Goal: Task Accomplishment & Management: Complete application form

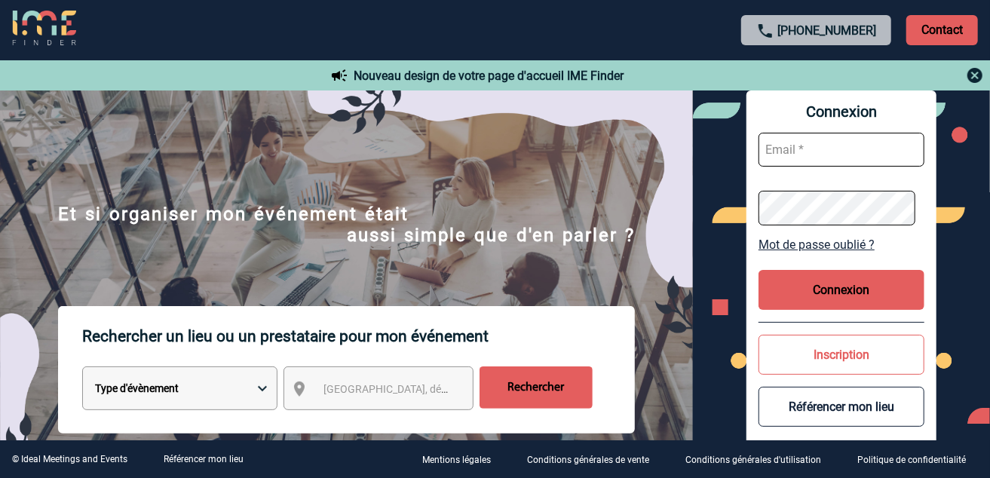
type input "[EMAIL_ADDRESS][DOMAIN_NAME]"
click at [839, 296] on button "Connexion" at bounding box center [841, 290] width 166 height 40
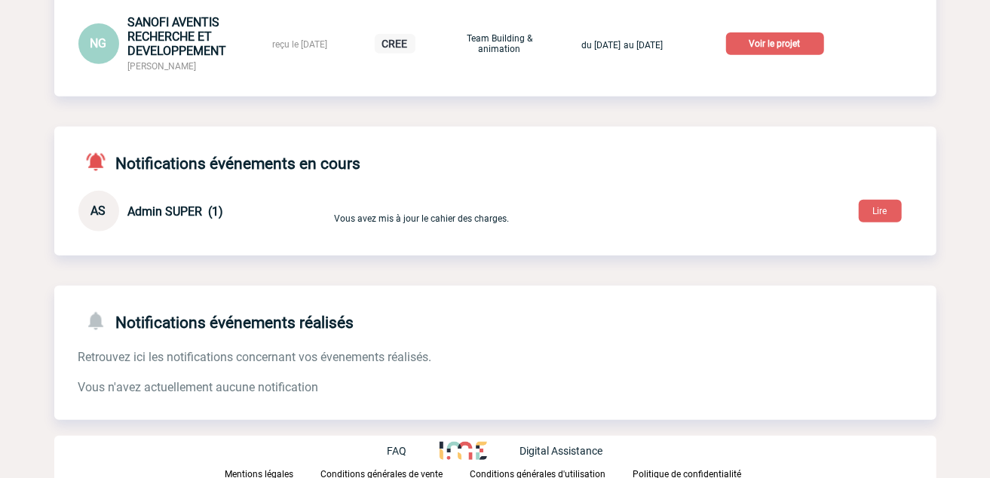
scroll to position [327, 0]
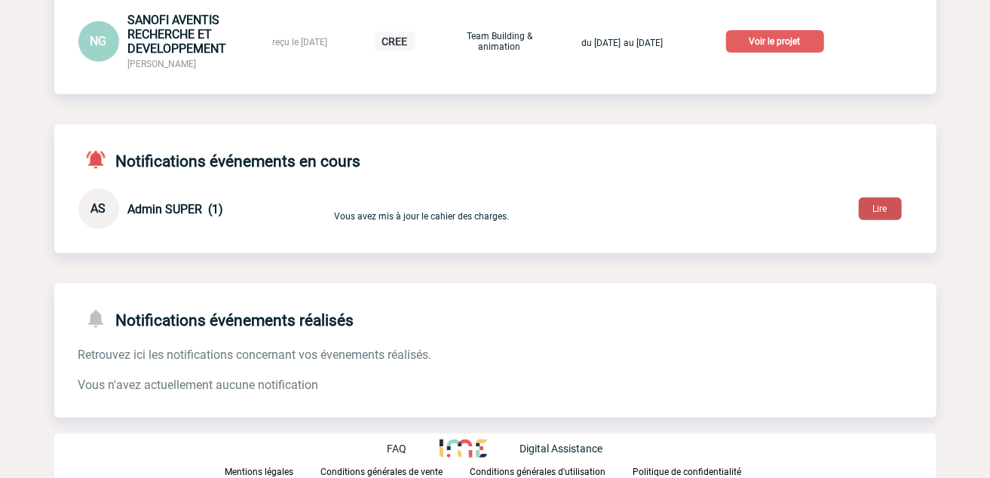
click at [870, 210] on button "Lire" at bounding box center [880, 209] width 43 height 23
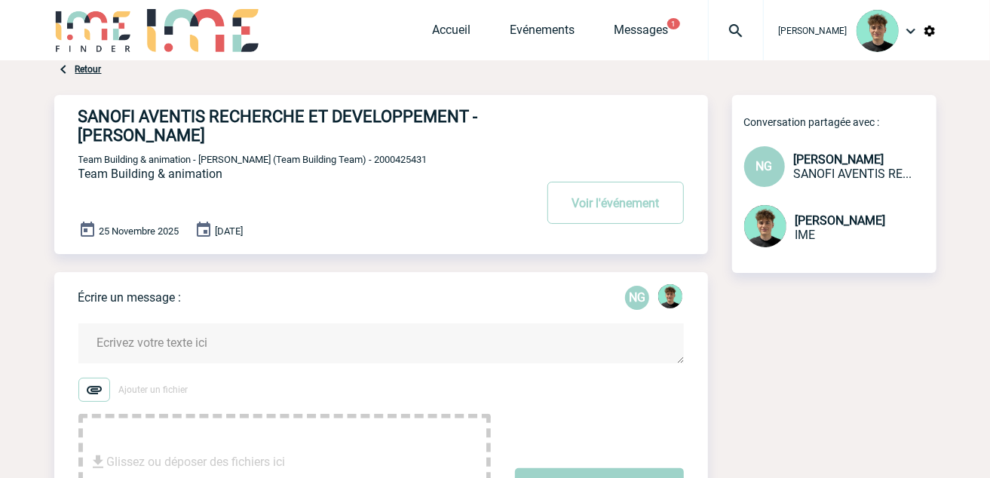
click at [66, 70] on img at bounding box center [63, 69] width 18 height 18
click at [78, 66] on link "Retour" at bounding box center [88, 69] width 26 height 11
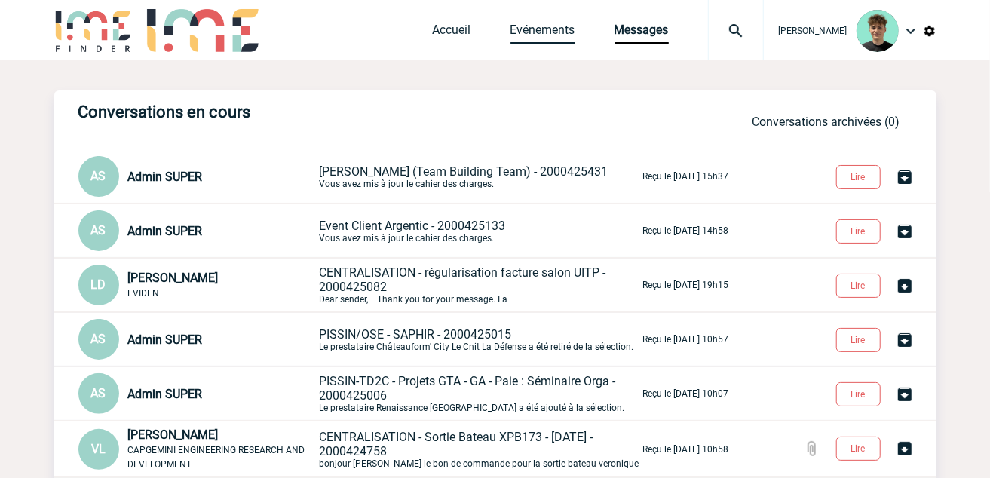
click at [575, 32] on link "Evénements" at bounding box center [542, 33] width 65 height 21
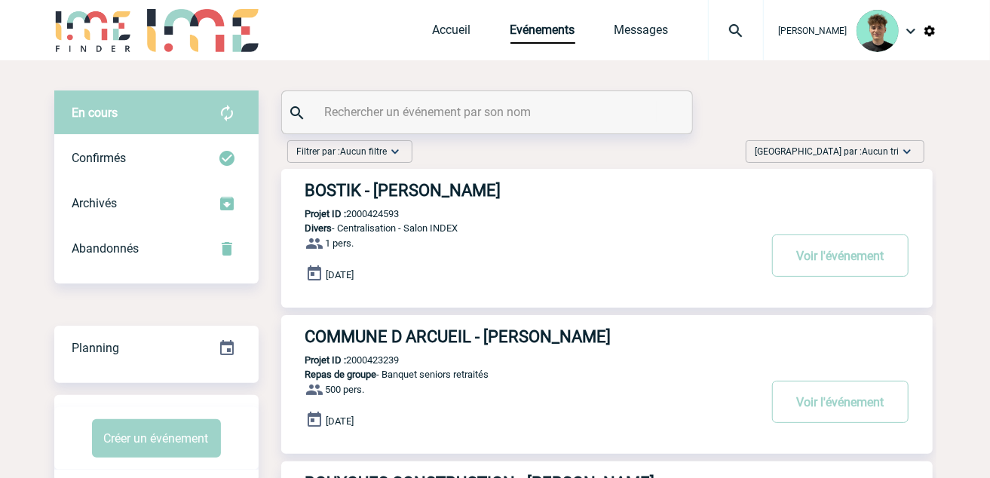
click at [867, 147] on span "Aucun tri" at bounding box center [881, 151] width 37 height 11
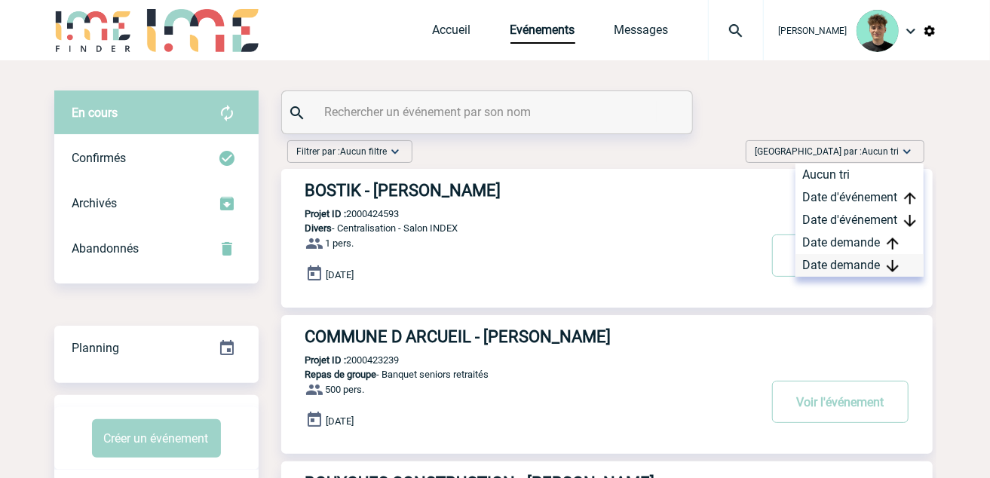
drag, startPoint x: 860, startPoint y: 262, endPoint x: 842, endPoint y: 261, distance: 18.1
click at [860, 262] on div "Date demande" at bounding box center [859, 265] width 128 height 23
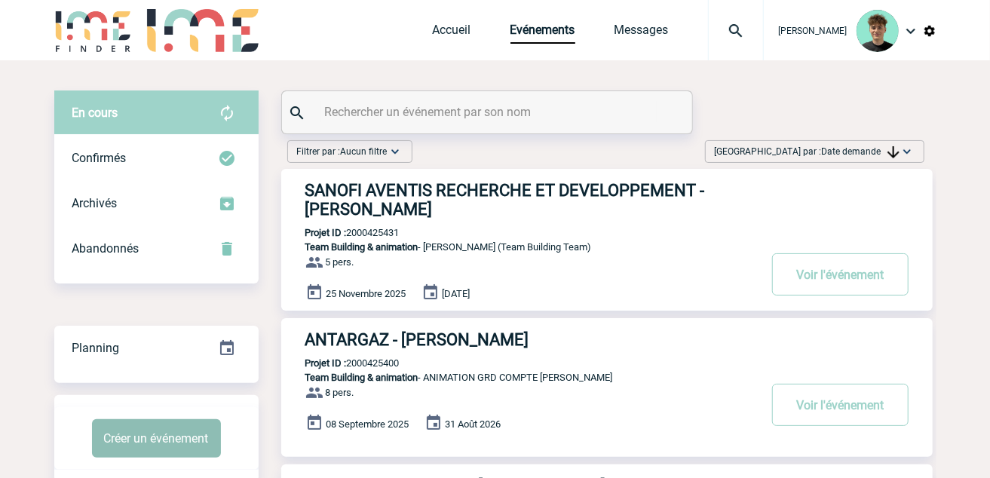
click at [154, 434] on button "Créer un événement" at bounding box center [156, 438] width 129 height 38
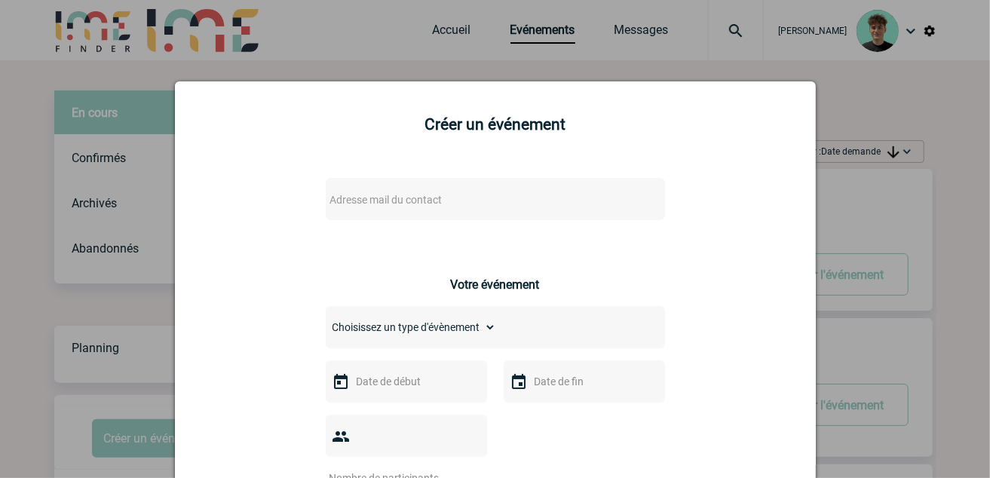
click at [396, 195] on span "Adresse mail du contact" at bounding box center [386, 200] width 112 height 12
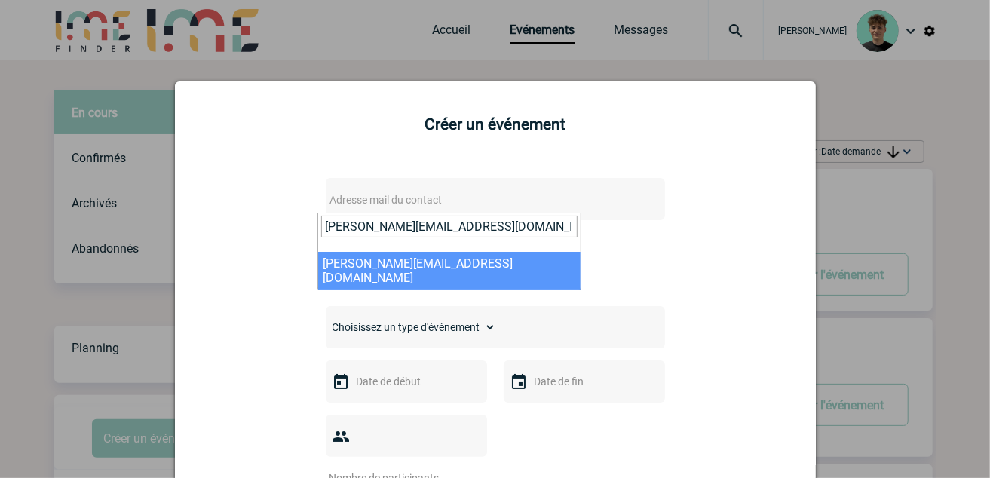
type input "sylvia.basile_externe@rte-france.com"
select select "132478"
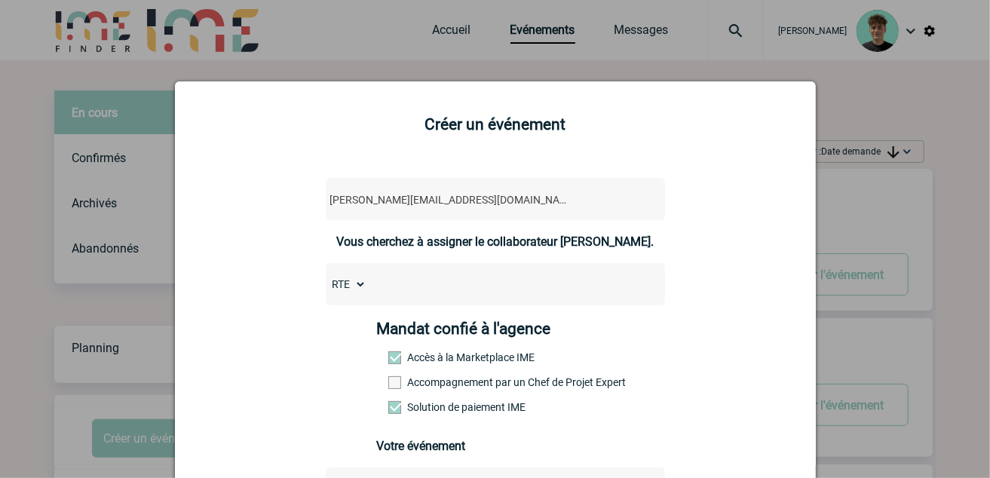
click at [412, 388] on label "Accompagnement par un Chef de Projet Expert" at bounding box center [421, 382] width 66 height 12
click at [0, 0] on input "Accompagnement par un Chef de Projet Expert" at bounding box center [0, 0] width 0 height 0
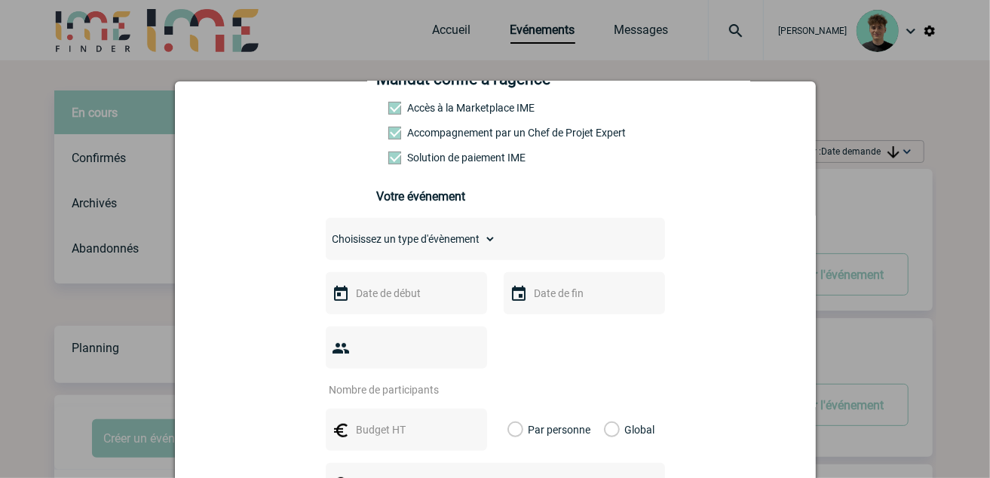
scroll to position [251, 0]
click at [441, 238] on select "Choisissez un type d'évènement Séminaire avec nuitée Séminaire sans nuitée Repa…" at bounding box center [411, 237] width 170 height 21
select select "2"
click at [326, 237] on select "Choisissez un type d'évènement Séminaire avec nuitée Séminaire sans nuitée Repa…" at bounding box center [411, 237] width 170 height 21
click at [397, 302] on input "text" at bounding box center [405, 292] width 104 height 20
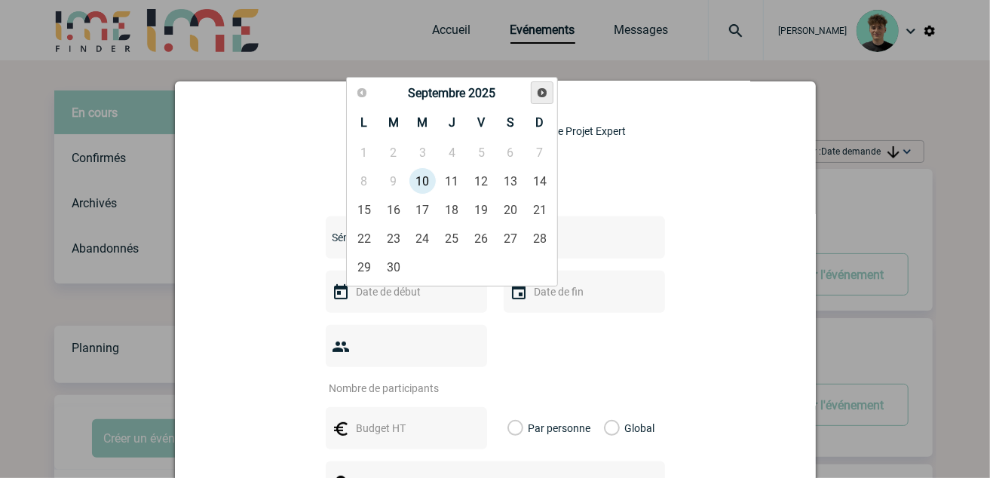
click at [540, 97] on span "Suivant" at bounding box center [542, 93] width 12 height 12
click at [400, 207] on link "14" at bounding box center [393, 209] width 28 height 27
type input "14-10-2025"
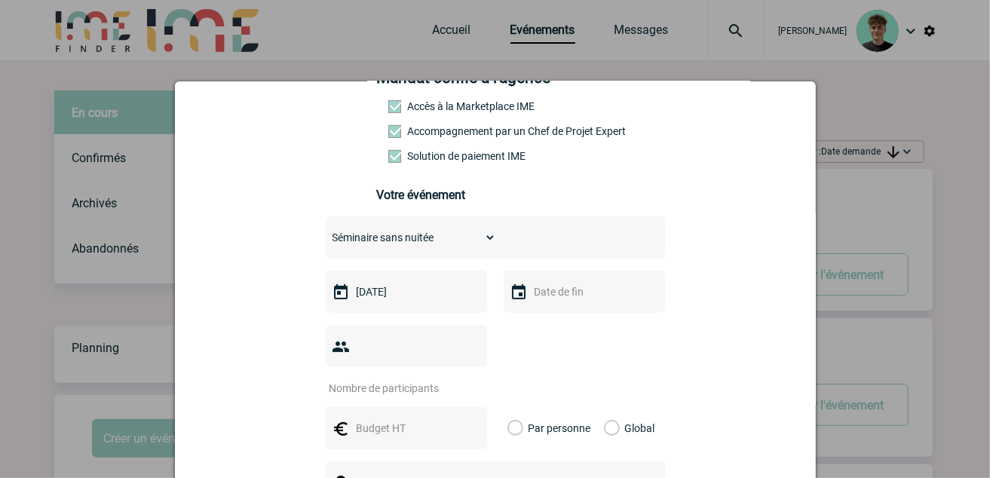
click at [416, 378] on input "number" at bounding box center [397, 388] width 142 height 20
type input "12"
click at [584, 298] on input "text" at bounding box center [583, 292] width 104 height 20
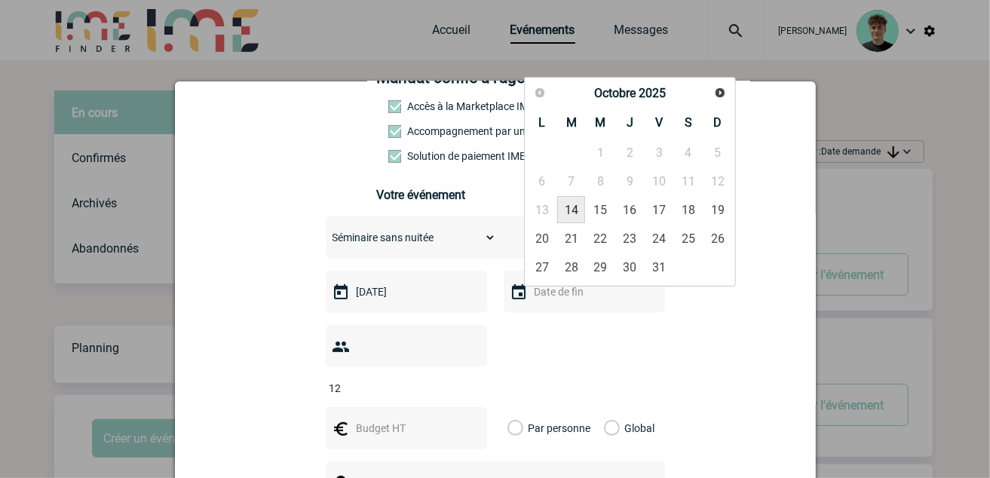
click at [578, 213] on link "14" at bounding box center [571, 209] width 28 height 27
type input "14-10-2025"
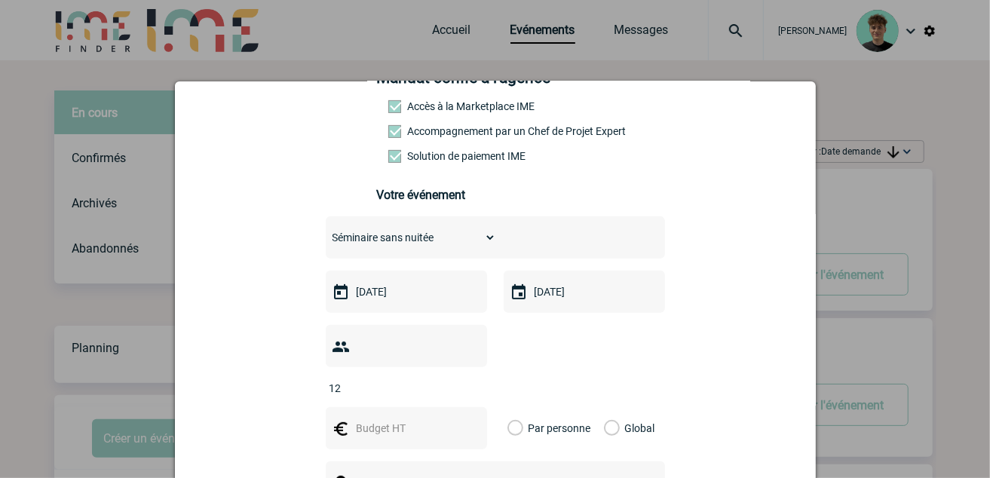
click at [410, 418] on input "text" at bounding box center [405, 428] width 104 height 20
type input "1400"
click at [605, 411] on label "Global" at bounding box center [609, 428] width 10 height 42
click at [0, 0] on input "Global" at bounding box center [0, 0] width 0 height 0
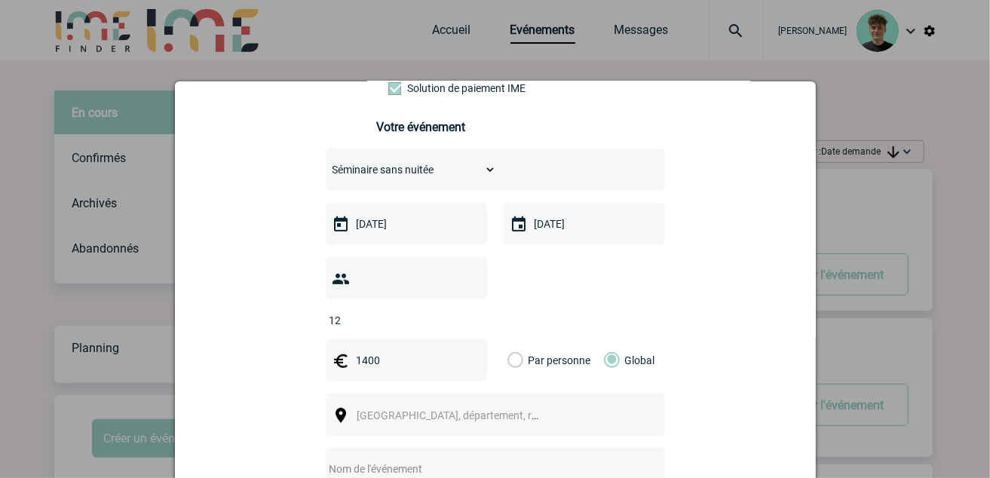
scroll to position [418, 0]
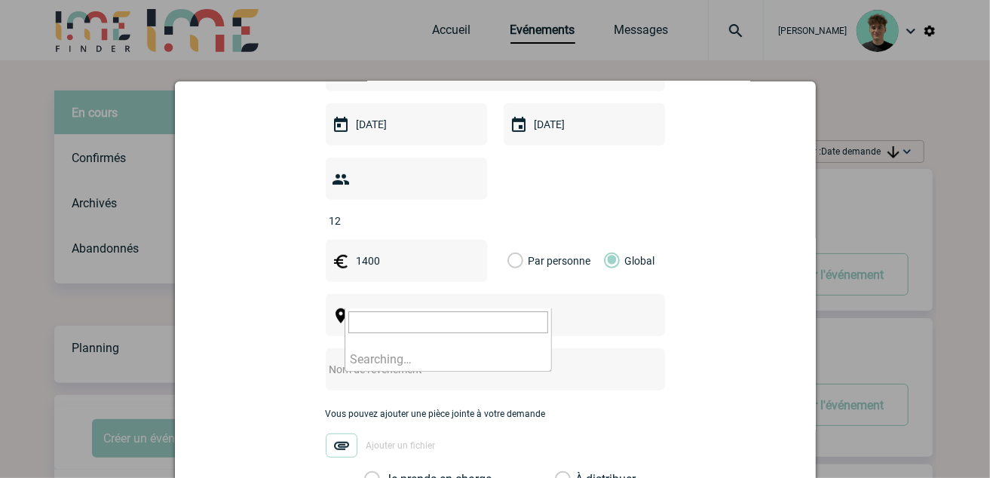
click at [476, 305] on span "Ville, département, région..." at bounding box center [454, 315] width 207 height 21
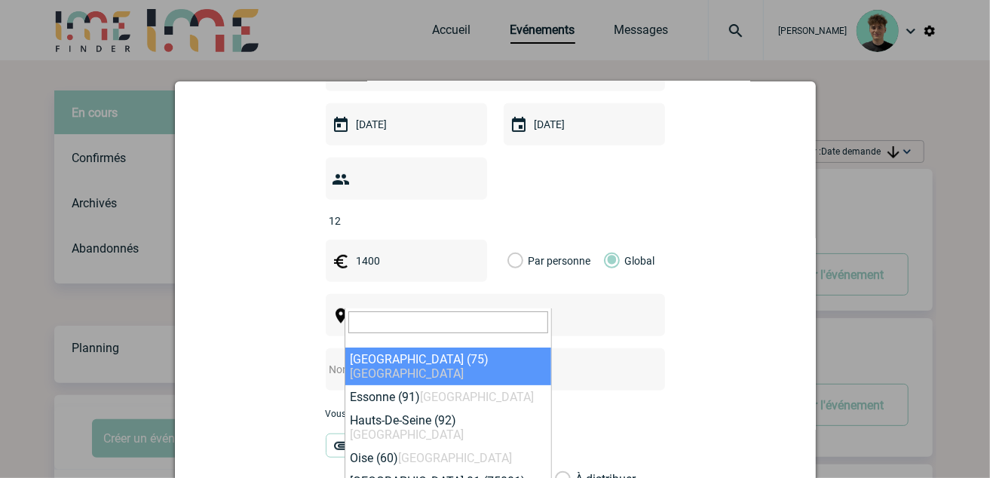
select select "3"
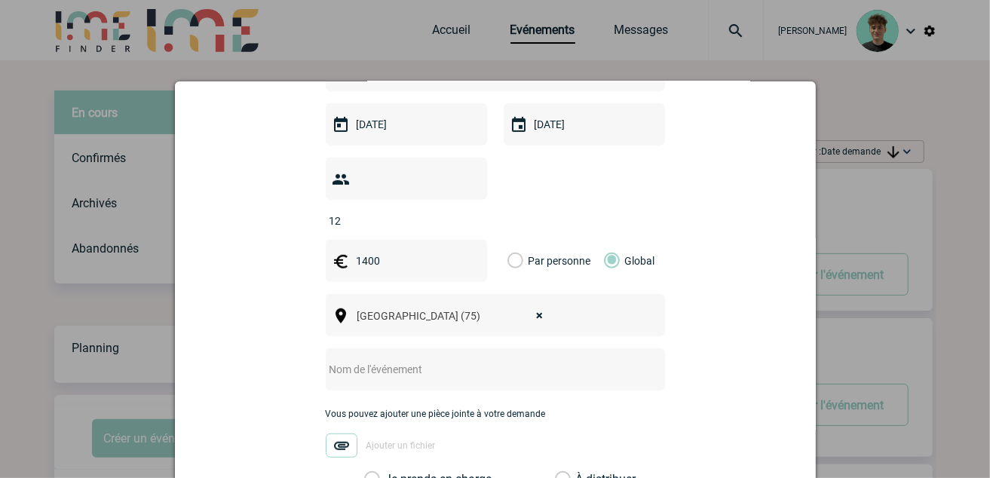
click at [438, 360] on input "text" at bounding box center [475, 370] width 299 height 20
click at [370, 360] on input "text" at bounding box center [475, 370] width 299 height 20
type input "S"
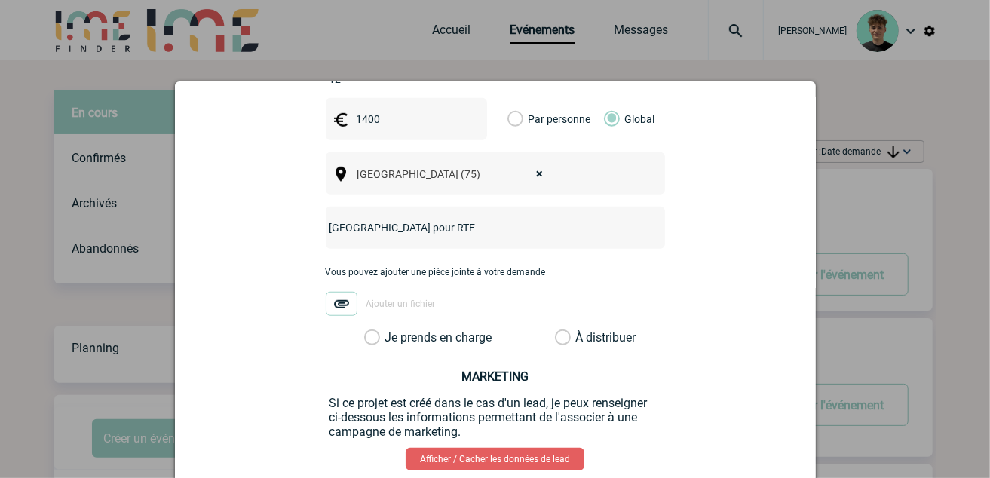
scroll to position [586, 0]
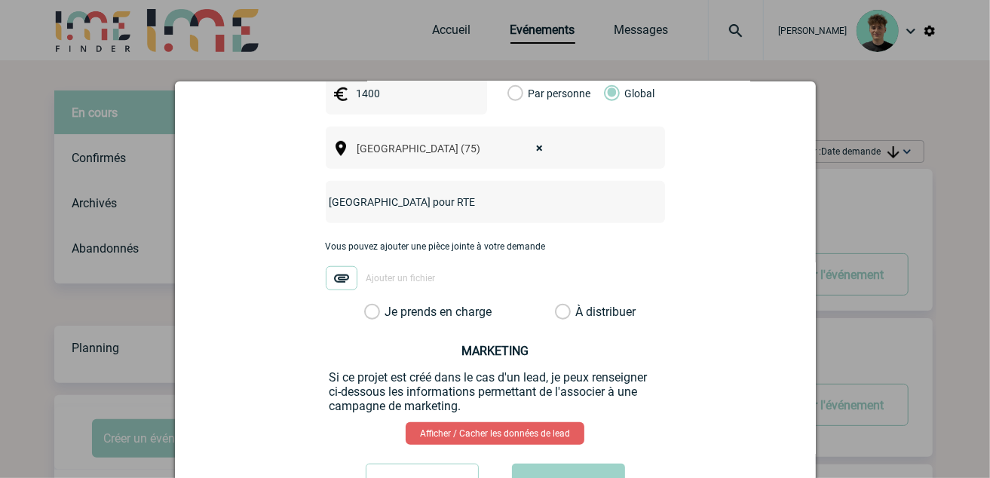
type input "Salle de réunion pour RTE"
click at [390, 305] on label "Je prends en charge" at bounding box center [377, 312] width 26 height 15
click at [0, 0] on input "Je prends en charge" at bounding box center [0, 0] width 0 height 0
click at [550, 469] on button "Valider" at bounding box center [568, 485] width 113 height 42
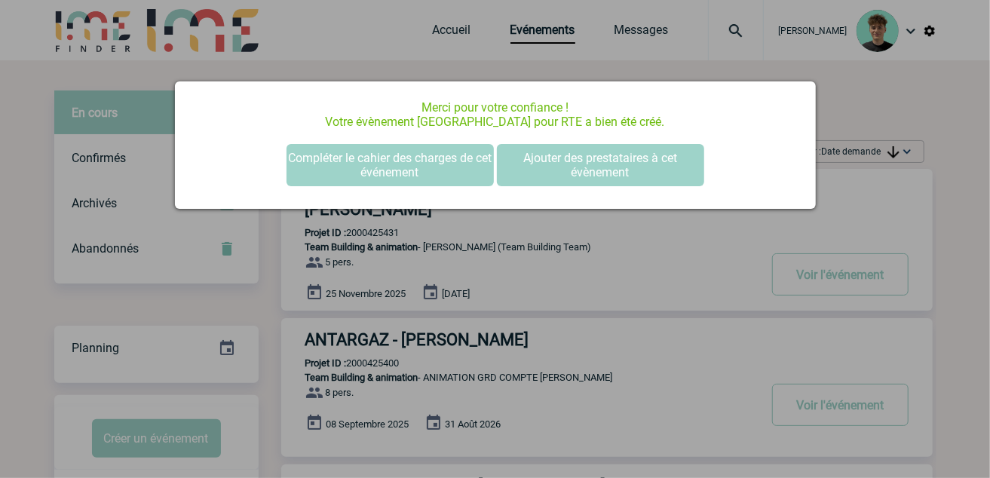
scroll to position [0, 0]
click at [894, 148] on div at bounding box center [495, 239] width 990 height 478
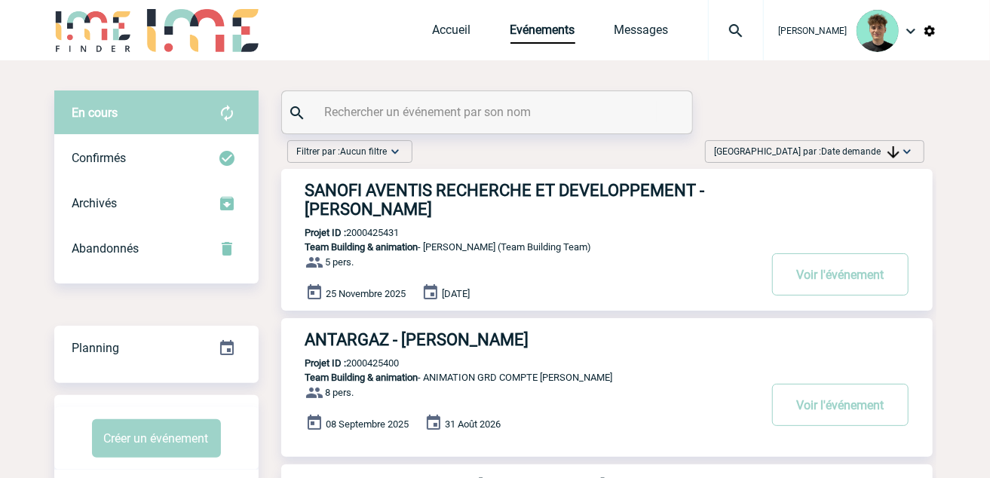
click at [815, 149] on span "Trier par : Date demande" at bounding box center [807, 151] width 185 height 15
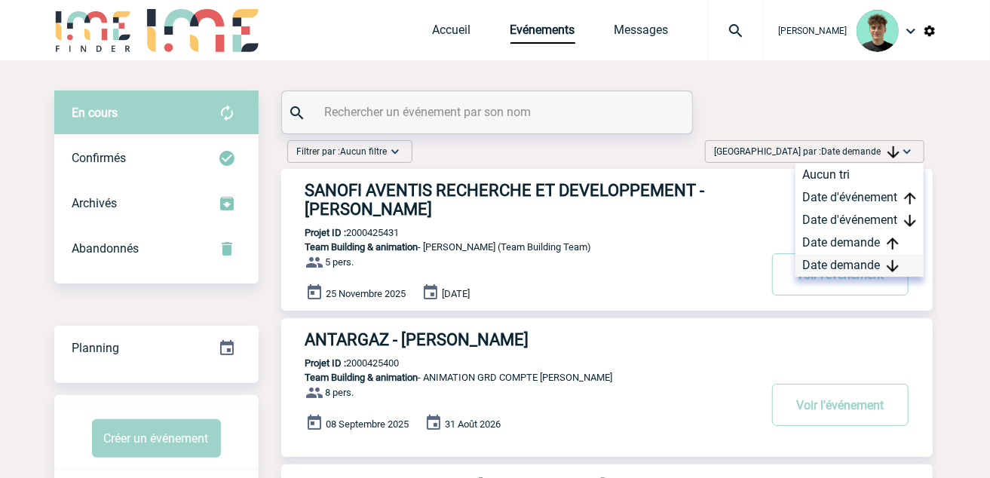
click at [841, 268] on div "Date demande" at bounding box center [859, 265] width 128 height 23
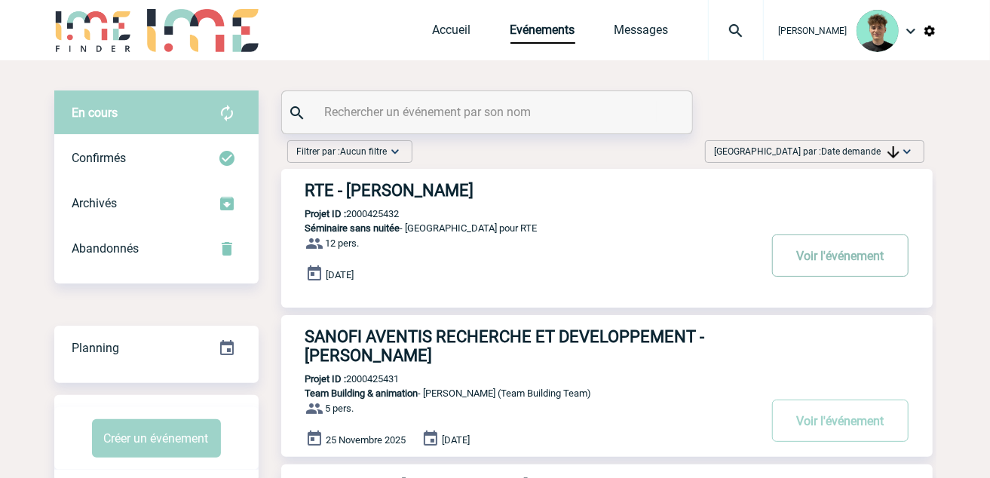
click at [863, 257] on button "Voir l'événement" at bounding box center [840, 255] width 136 height 42
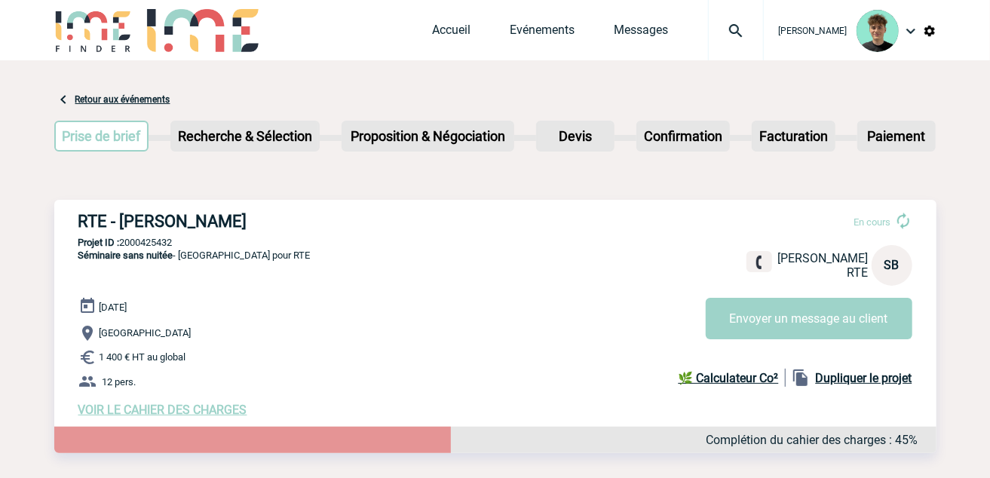
click at [95, 222] on h3 "RTE - [PERSON_NAME]" at bounding box center [304, 221] width 452 height 19
drag, startPoint x: 95, startPoint y: 222, endPoint x: 201, endPoint y: 223, distance: 106.3
click at [201, 223] on h3 "RTE - [PERSON_NAME]" at bounding box center [304, 221] width 452 height 19
copy h3 "RTE - [PERSON_NAME]"
click at [167, 240] on p "Projet ID : 2000425432" at bounding box center [495, 242] width 882 height 11
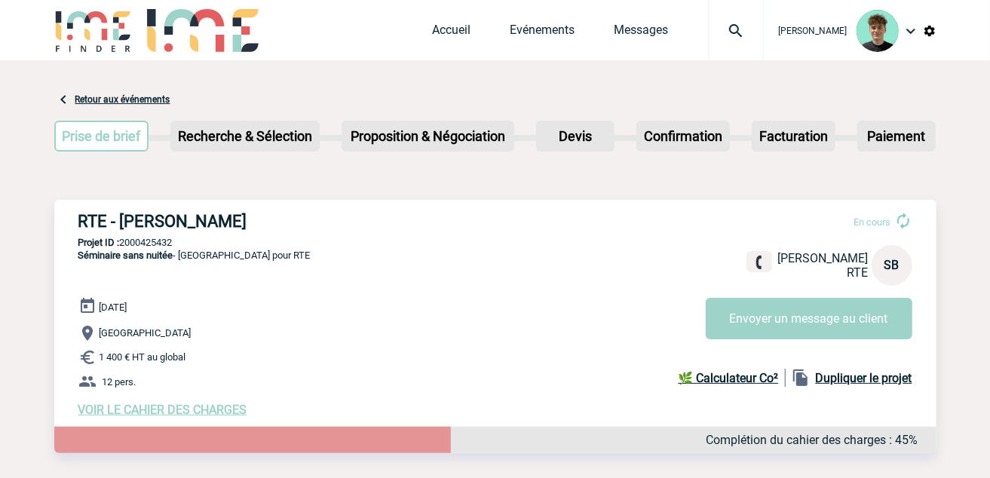
click at [167, 241] on p "Projet ID : 2000425432" at bounding box center [495, 242] width 882 height 11
copy p "2000425432"
click at [345, 21] on div "[PERSON_NAME] Accueil Evénements" at bounding box center [495, 32] width 882 height 64
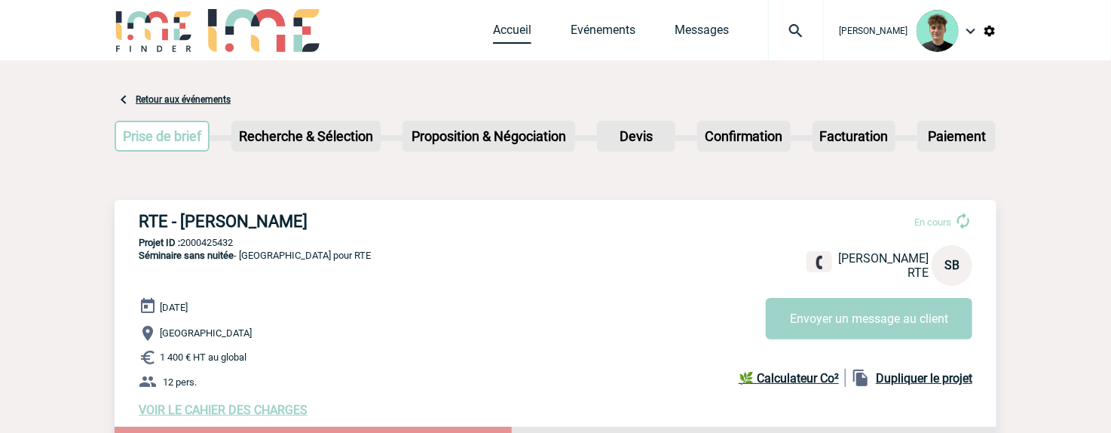
click at [516, 27] on link "Accueil" at bounding box center [512, 33] width 38 height 21
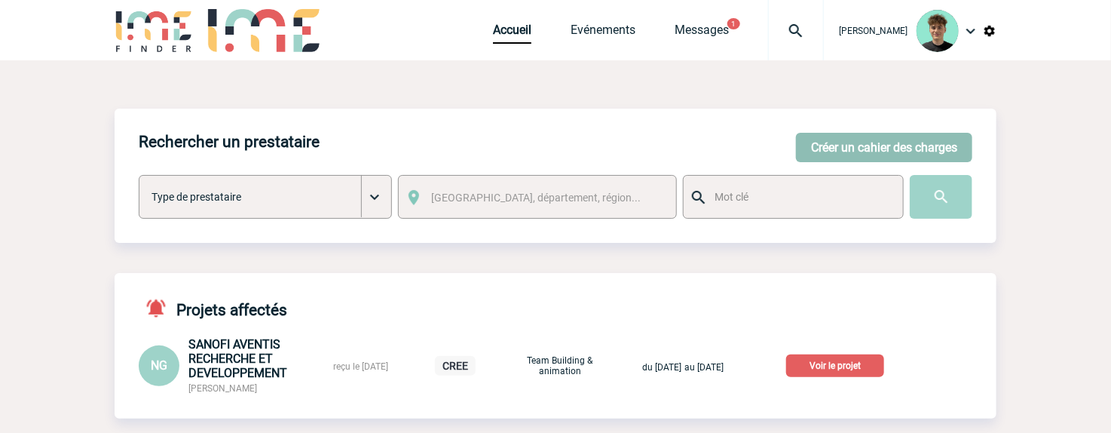
click at [822, 142] on button "Créer un cahier des charges" at bounding box center [884, 147] width 176 height 29
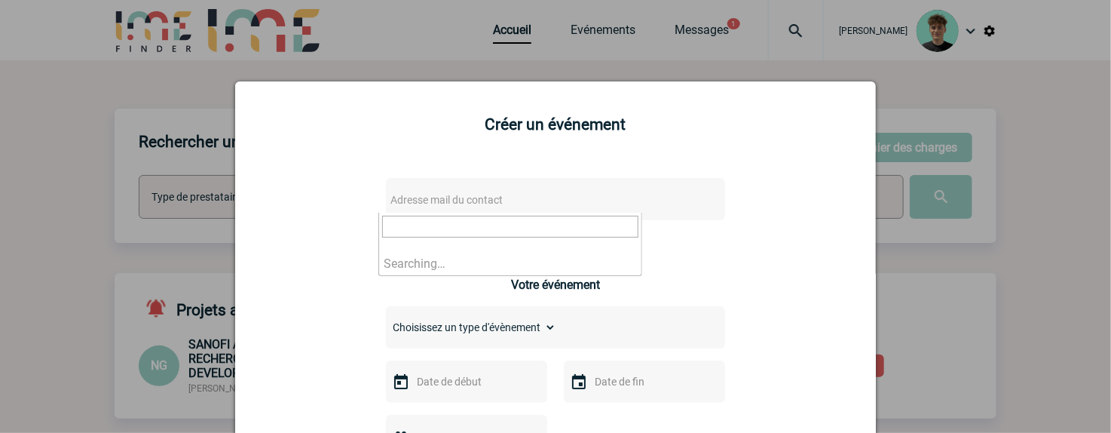
click at [479, 194] on span "Adresse mail du contact" at bounding box center [517, 199] width 264 height 21
paste input "zoe.tixador@rte-france.com"
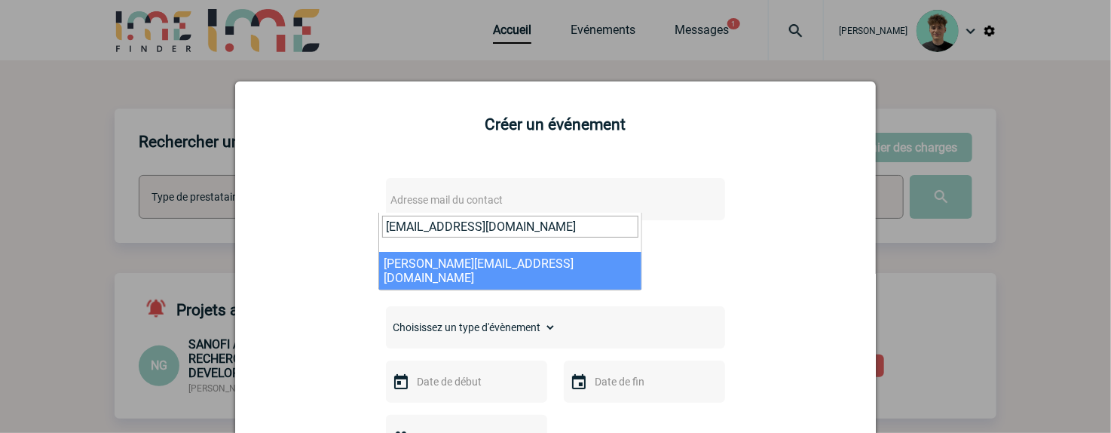
type input "zoe.tixador@rte-france.com"
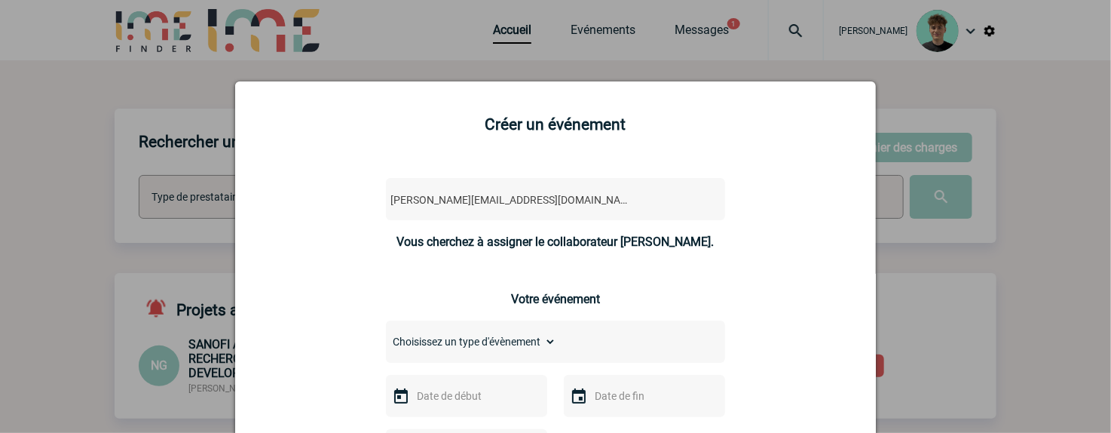
select select "128434"
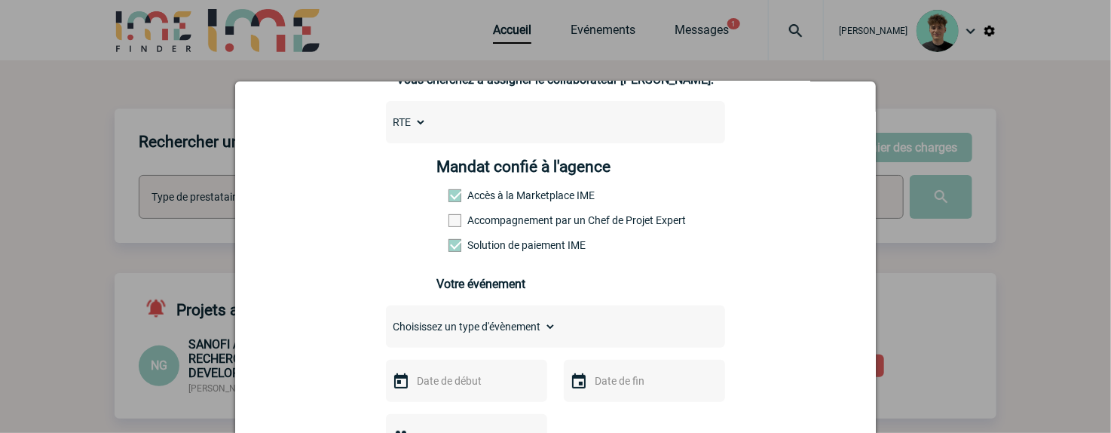
scroll to position [167, 0]
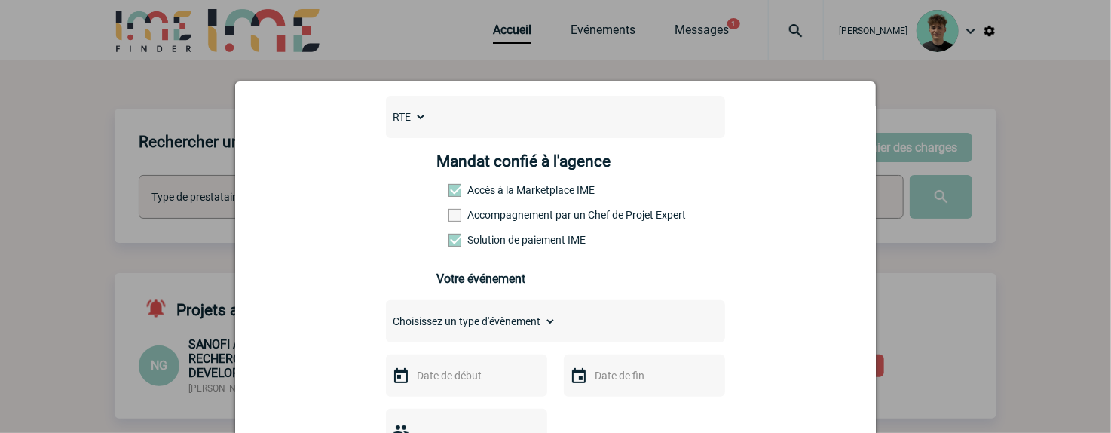
click at [481, 220] on label "Accompagnement par un Chef de Projet Expert" at bounding box center [482, 215] width 66 height 12
click at [0, 0] on input "Accompagnement par un Chef de Projet Expert" at bounding box center [0, 0] width 0 height 0
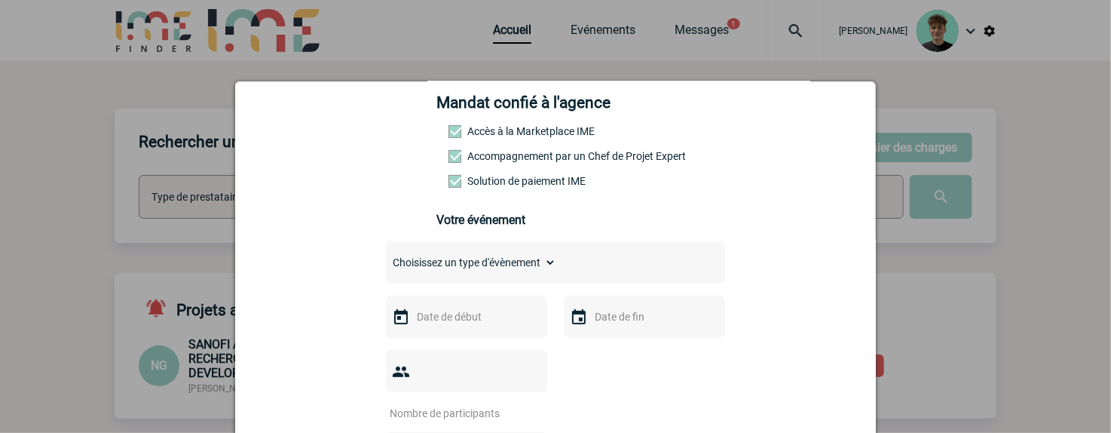
scroll to position [251, 0]
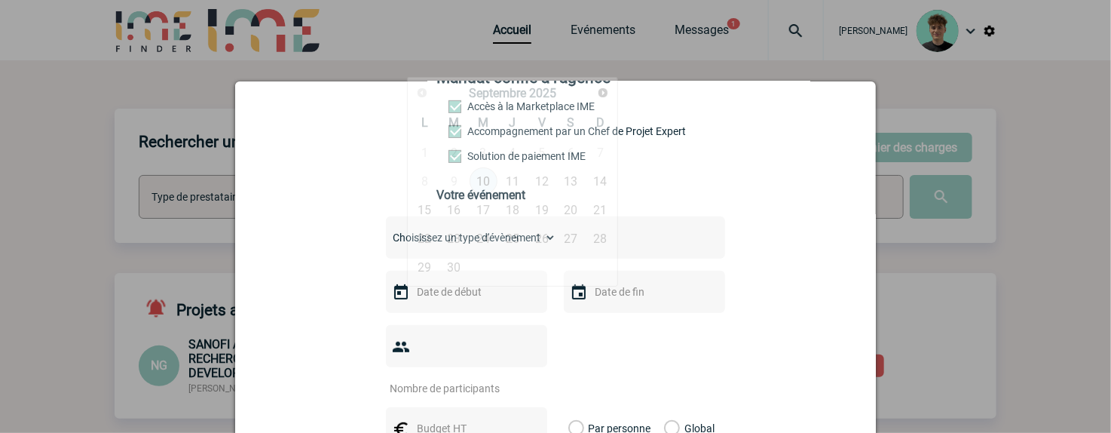
drag, startPoint x: 478, startPoint y: 302, endPoint x: 486, endPoint y: 307, distance: 9.4
click at [477, 302] on input "text" at bounding box center [465, 292] width 104 height 20
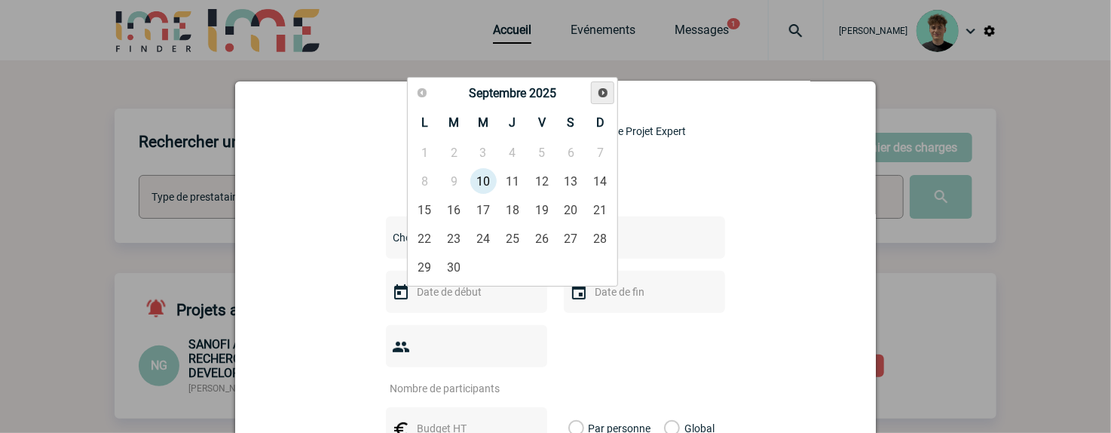
click at [612, 89] on link "Suivant" at bounding box center [602, 92] width 23 height 23
click at [510, 206] on link "16" at bounding box center [513, 209] width 28 height 27
type input "16-10-2025"
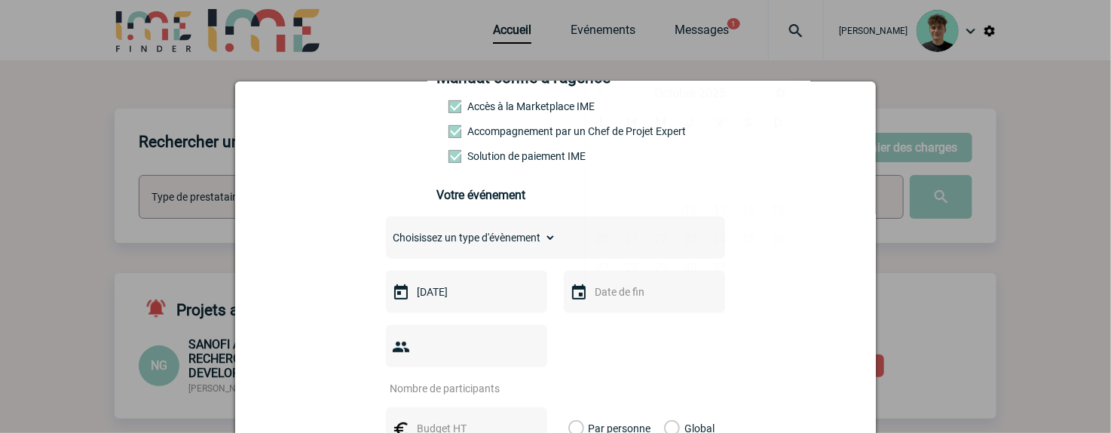
click at [614, 298] on input "text" at bounding box center [643, 292] width 104 height 20
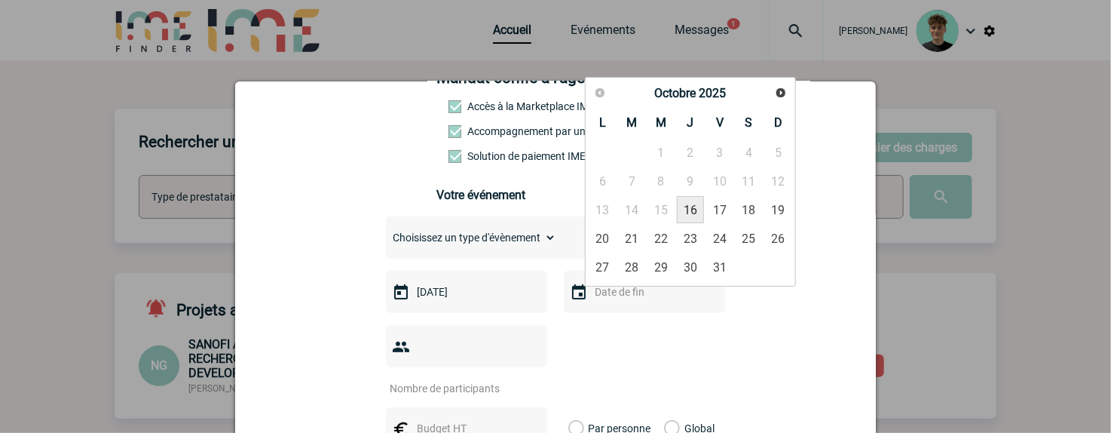
click at [696, 214] on link "16" at bounding box center [691, 209] width 28 height 27
type input "16-10-2025"
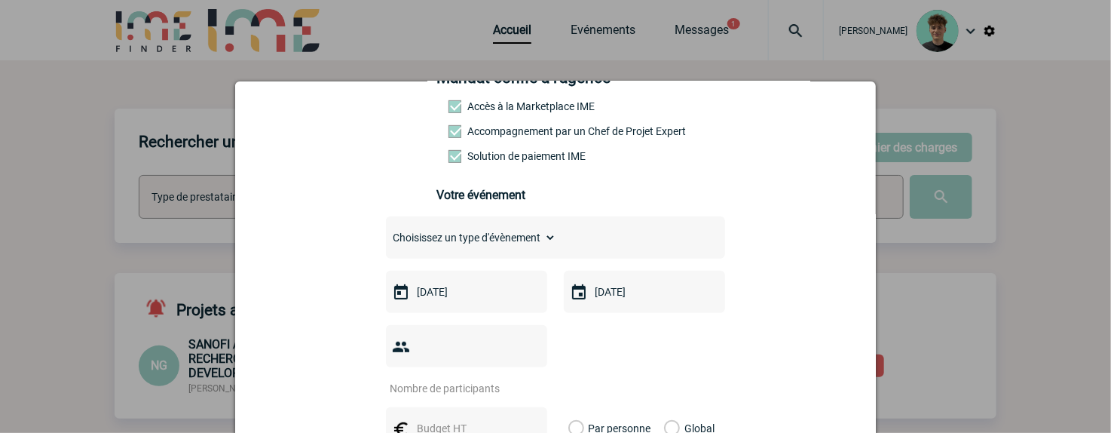
click at [532, 246] on select "Choisissez un type d'évènement Séminaire avec nuitée Séminaire sans nuitée Repa…" at bounding box center [471, 237] width 170 height 21
select select "3"
click at [386, 237] on select "Choisissez un type d'évènement Séminaire avec nuitée Séminaire sans nuitée Repa…" at bounding box center [471, 237] width 170 height 21
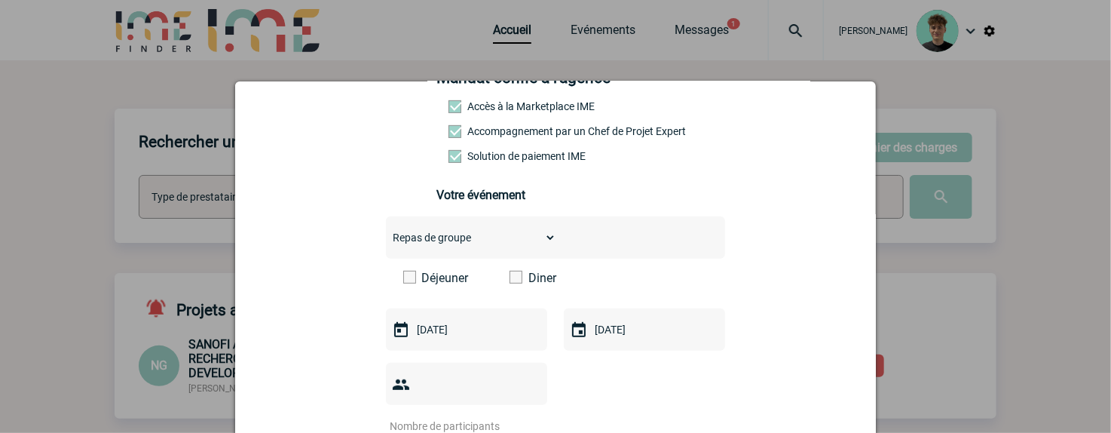
click at [522, 285] on label "Diner" at bounding box center [553, 278] width 87 height 14
click at [0, 0] on input "Diner" at bounding box center [0, 0] width 0 height 0
drag, startPoint x: 422, startPoint y: 280, endPoint x: 426, endPoint y: 289, distance: 9.8
click at [431, 285] on label "Déjeuner" at bounding box center [446, 278] width 87 height 14
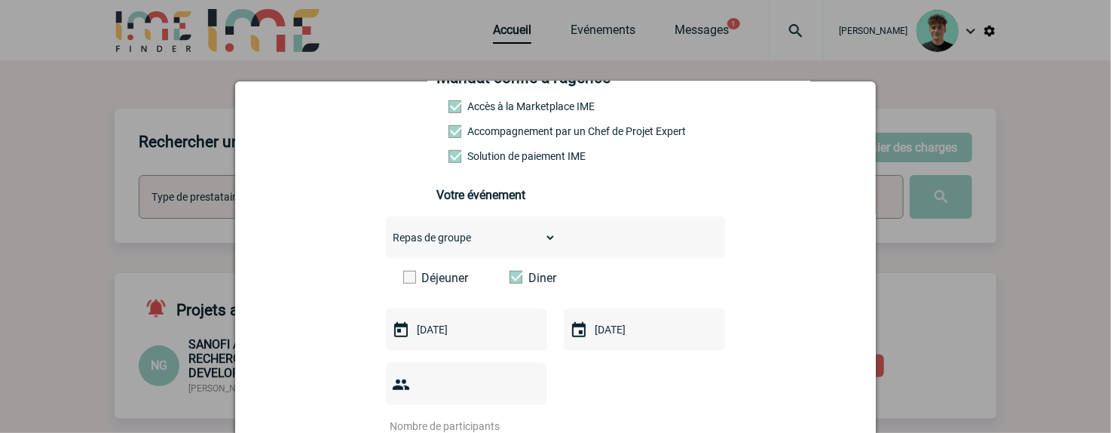
click at [0, 0] on input "Déjeuner" at bounding box center [0, 0] width 0 height 0
click at [539, 285] on label "Diner" at bounding box center [553, 278] width 87 height 14
click at [0, 0] on input "Diner" at bounding box center [0, 0] width 0 height 0
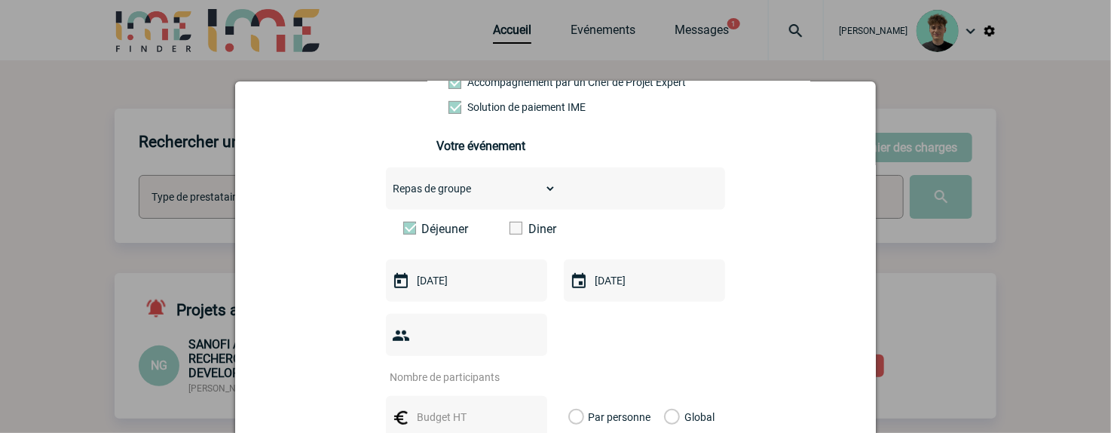
scroll to position [418, 0]
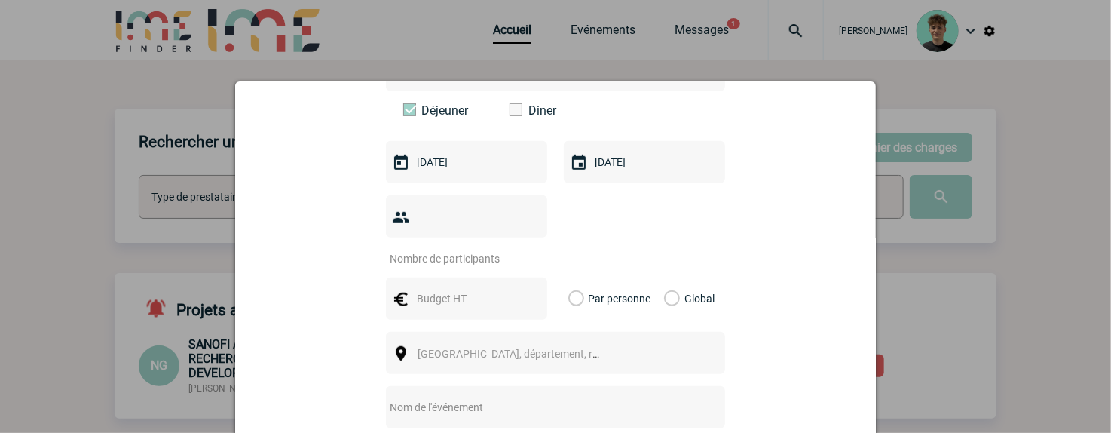
click at [471, 249] on input "number" at bounding box center [457, 259] width 142 height 20
type input "16"
click at [443, 289] on input "text" at bounding box center [465, 299] width 104 height 20
click at [674, 281] on label "Global" at bounding box center [669, 298] width 10 height 42
click at [0, 0] on input "Global" at bounding box center [0, 0] width 0 height 0
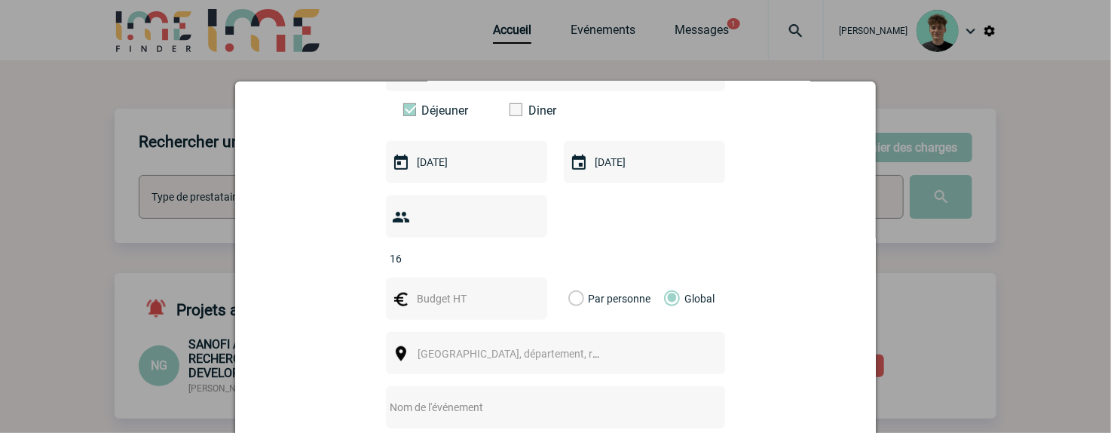
click at [499, 290] on input "text" at bounding box center [465, 299] width 104 height 20
type input "960"
click at [501, 343] on span "[GEOGRAPHIC_DATA], département, région..." at bounding box center [515, 353] width 207 height 21
click at [546, 267] on input "la défense" at bounding box center [509, 276] width 200 height 22
click at [545, 267] on input "la défense" at bounding box center [509, 276] width 200 height 22
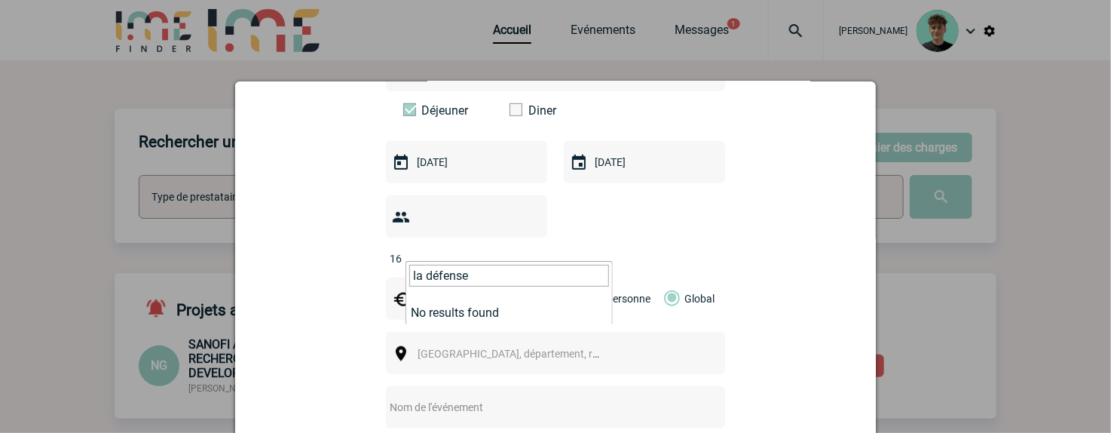
click at [545, 267] on input "la défense" at bounding box center [509, 276] width 200 height 22
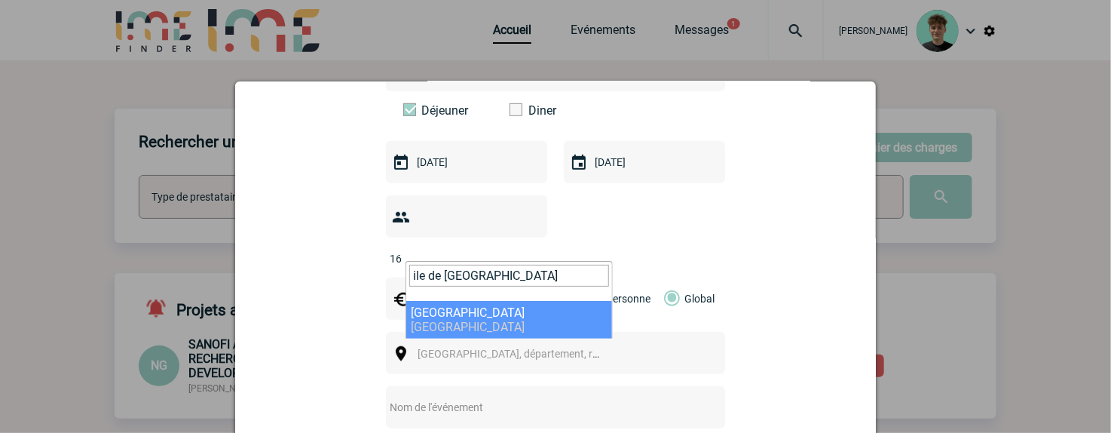
type input "ile de france"
select select "2"
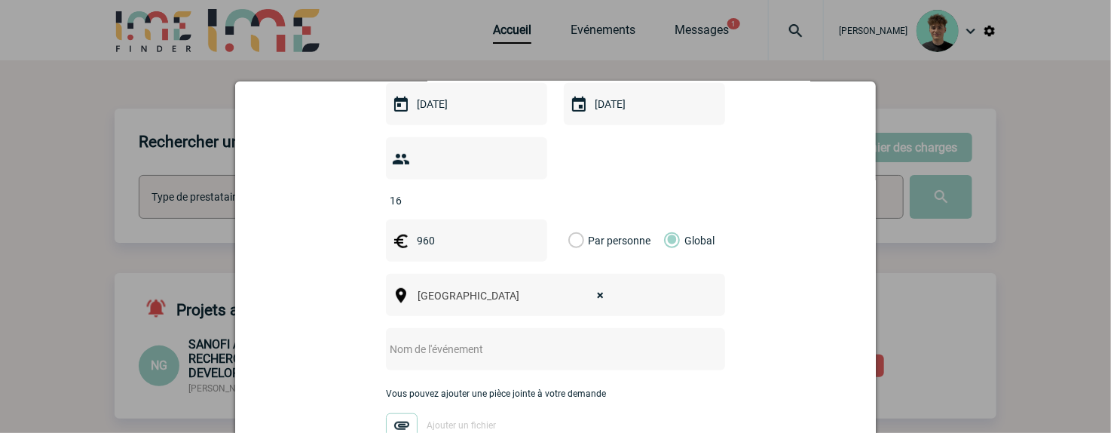
scroll to position [502, 0]
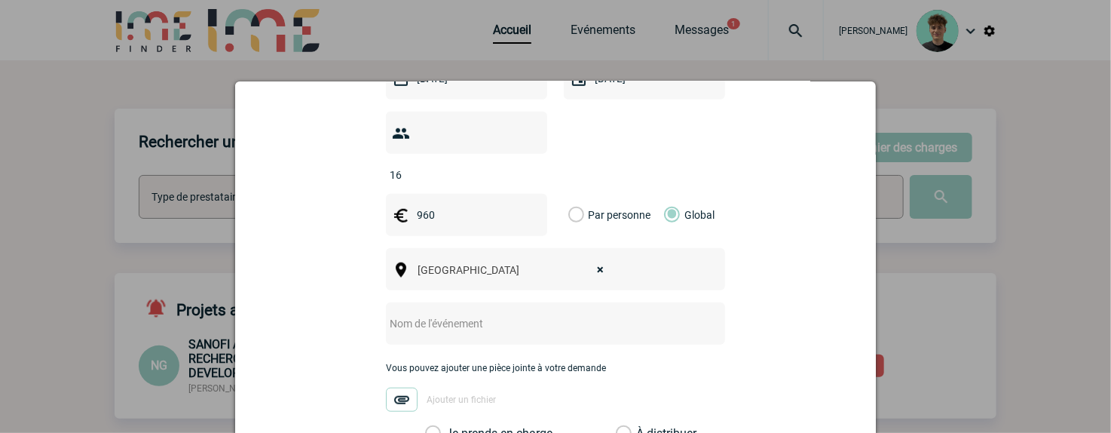
drag, startPoint x: 518, startPoint y: 304, endPoint x: 538, endPoint y: 307, distance: 19.8
click at [518, 314] on input "text" at bounding box center [535, 324] width 299 height 20
click at [470, 320] on div at bounding box center [555, 323] width 339 height 42
click at [477, 314] on input "text" at bounding box center [535, 324] width 299 height 20
paste input "déjeuner le 16/10/2025 pour 16 convives"
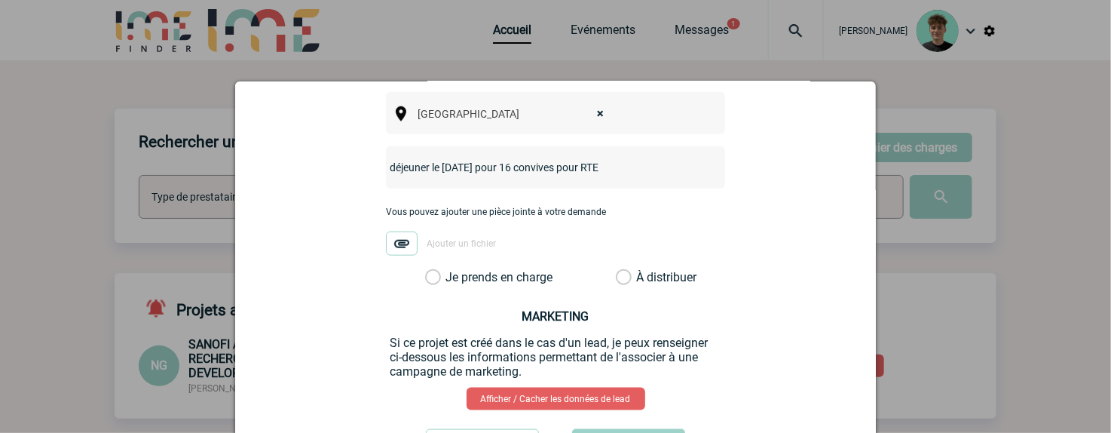
scroll to position [670, 0]
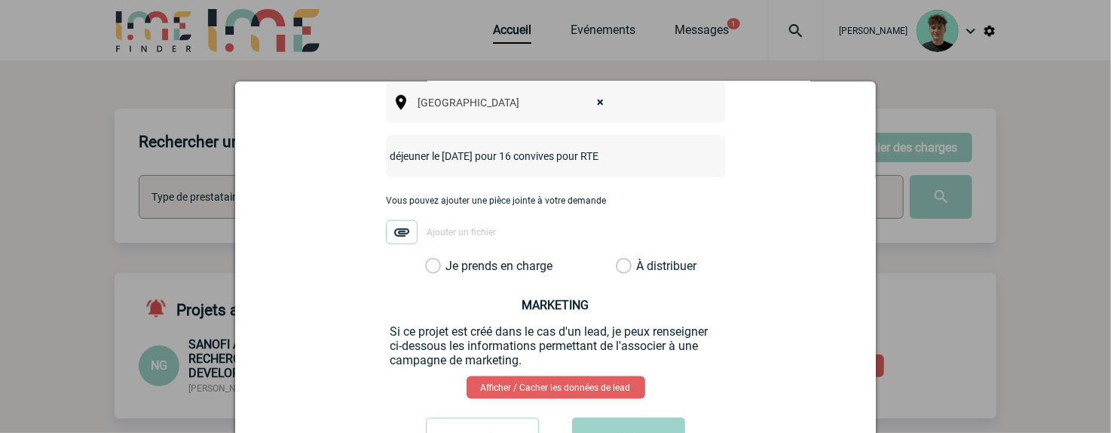
type input "déjeuner le 16/10/2025 pour 16 convives pour RTE"
click at [450, 259] on label "Je prends en charge" at bounding box center [438, 266] width 26 height 15
click at [0, 0] on input "Je prends en charge" at bounding box center [0, 0] width 0 height 0
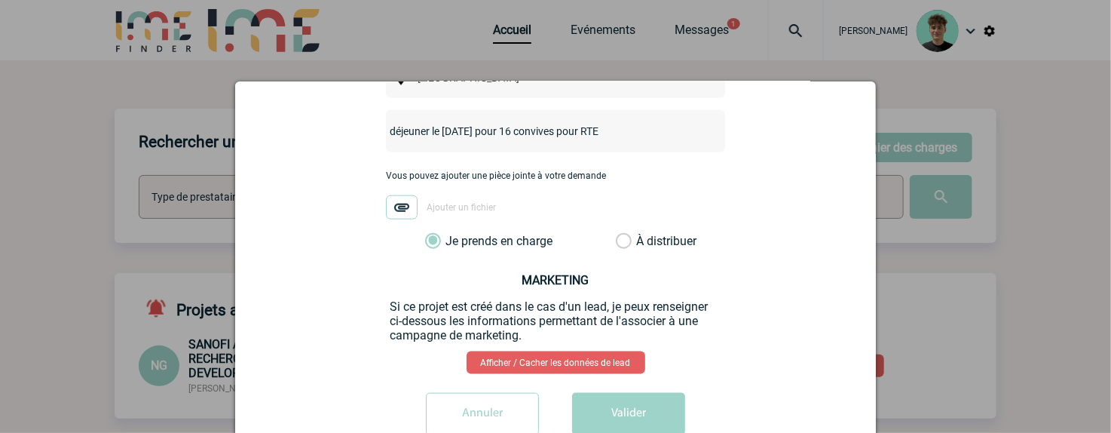
scroll to position [704, 0]
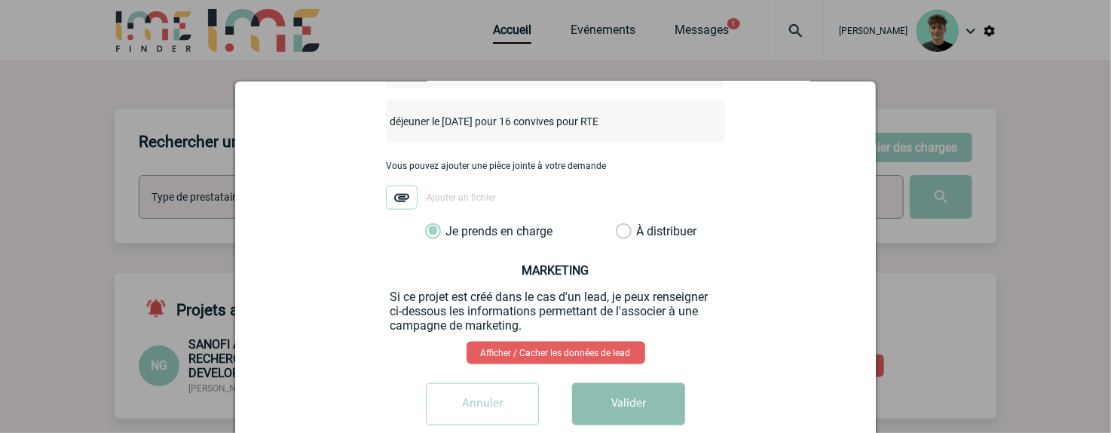
click at [606, 389] on button "Valider" at bounding box center [628, 404] width 113 height 42
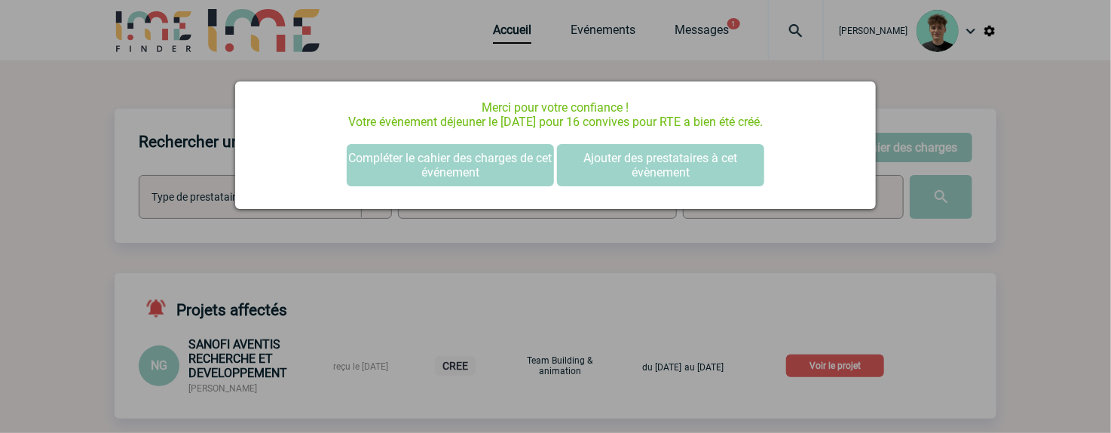
scroll to position [0, 0]
click at [922, 266] on div at bounding box center [555, 216] width 1111 height 433
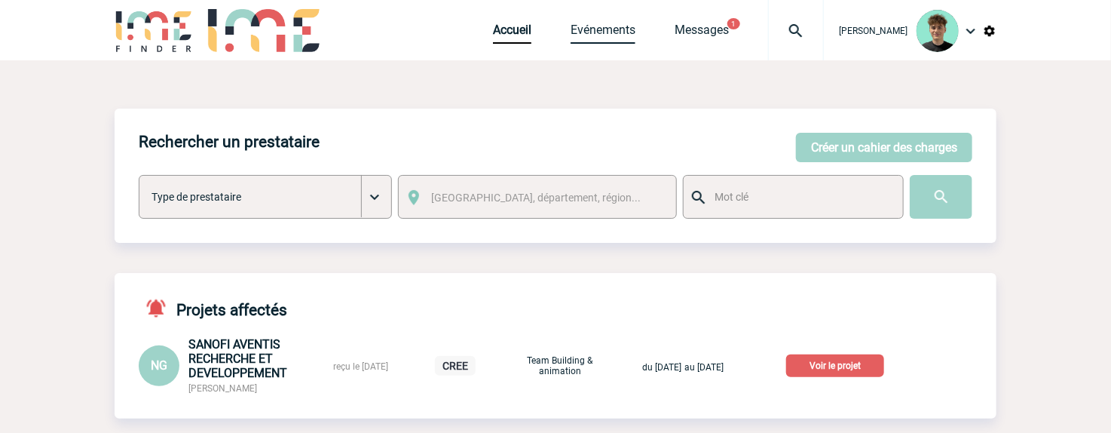
click at [621, 38] on link "Evénements" at bounding box center [603, 33] width 65 height 21
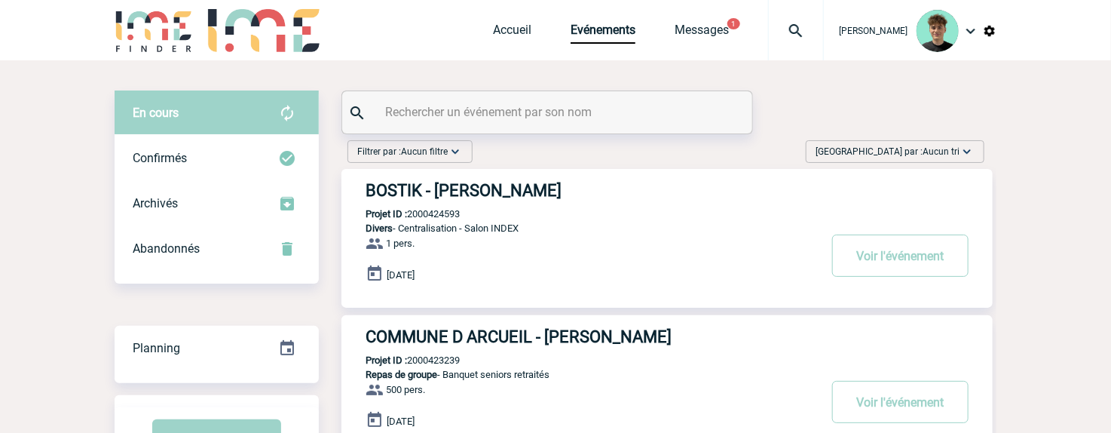
drag, startPoint x: 935, startPoint y: 148, endPoint x: 924, endPoint y: 167, distance: 21.6
click at [933, 149] on span "Aucun tri" at bounding box center [941, 151] width 37 height 11
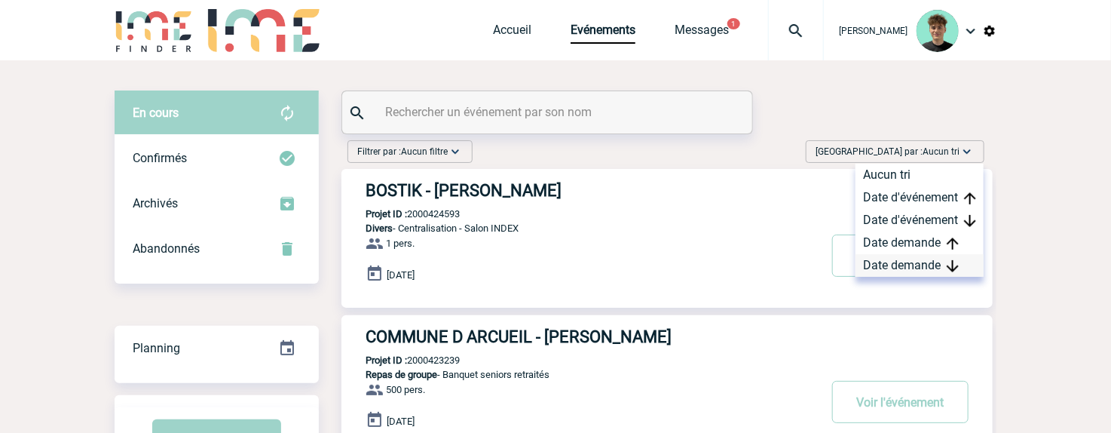
click at [918, 268] on div "Date demande" at bounding box center [920, 265] width 128 height 23
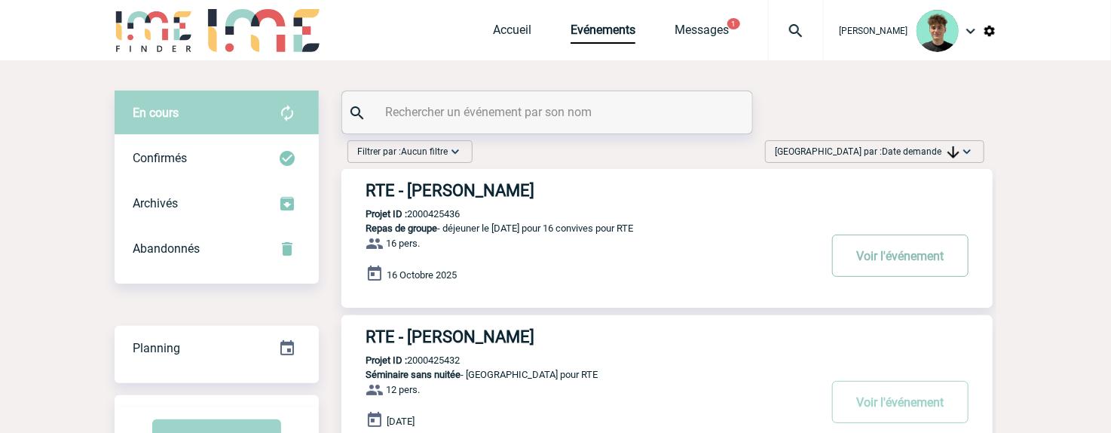
click at [895, 256] on button "Voir l'événement" at bounding box center [900, 255] width 136 height 42
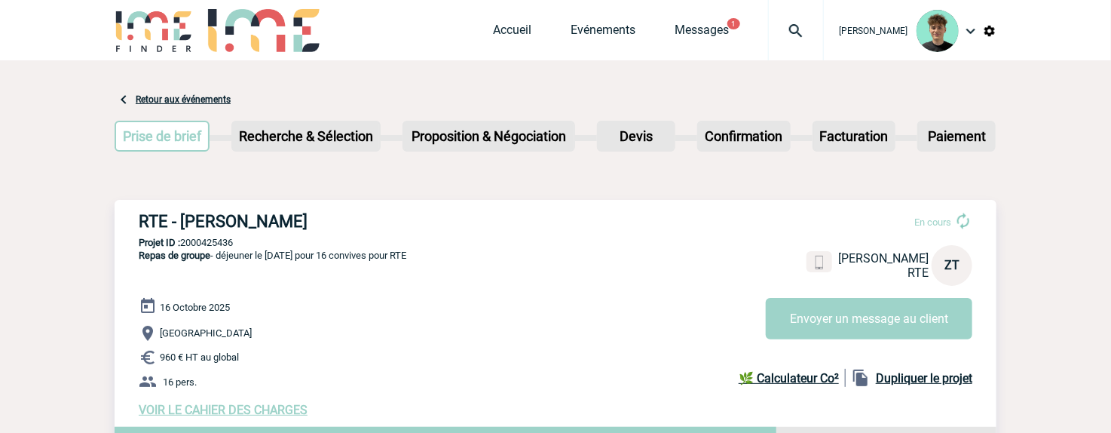
click at [230, 244] on p "Projet ID : 2000425436" at bounding box center [556, 242] width 882 height 11
click at [155, 221] on h3 "RTE - [PERSON_NAME]" at bounding box center [365, 221] width 452 height 19
drag, startPoint x: 155, startPoint y: 221, endPoint x: 228, endPoint y: 221, distance: 73.9
click at [228, 221] on h3 "RTE - [PERSON_NAME]" at bounding box center [365, 221] width 452 height 19
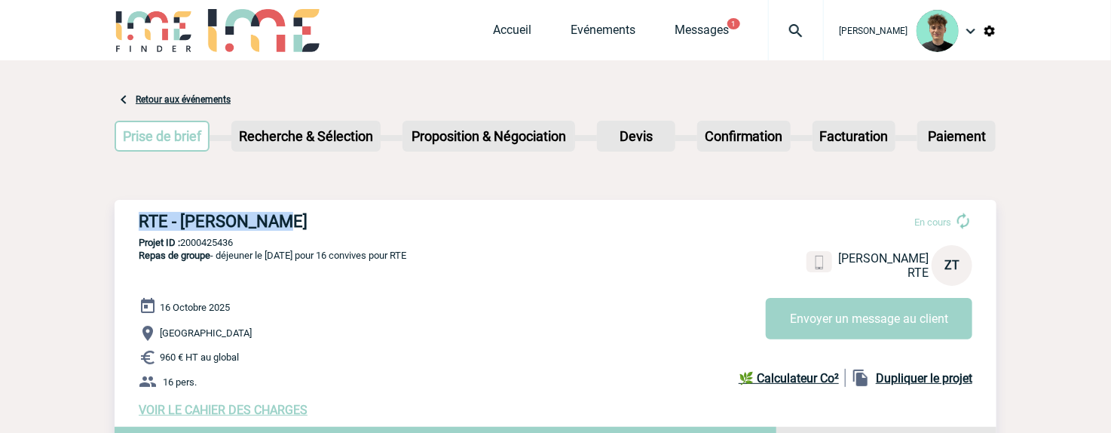
copy h3 "RTE - [PERSON_NAME]"
click at [222, 238] on p "Projet ID : 2000425436" at bounding box center [556, 242] width 882 height 11
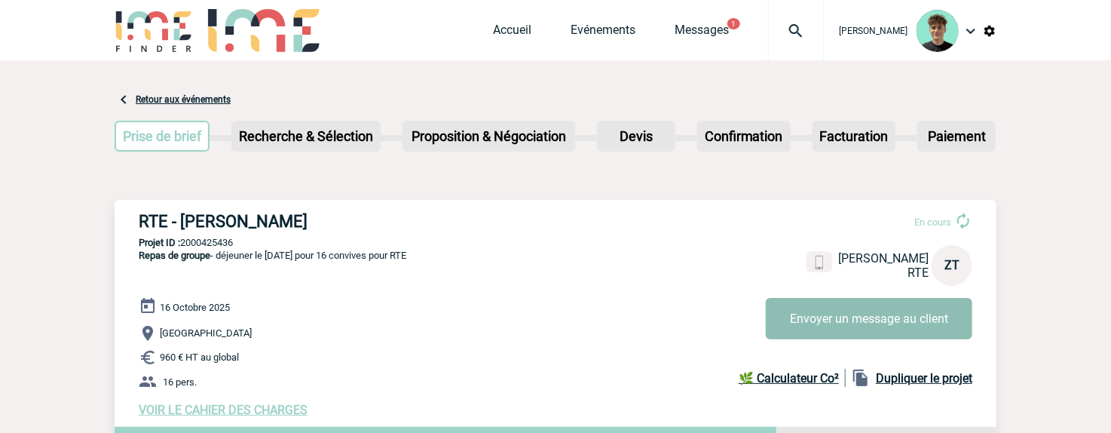
copy p "2000425436"
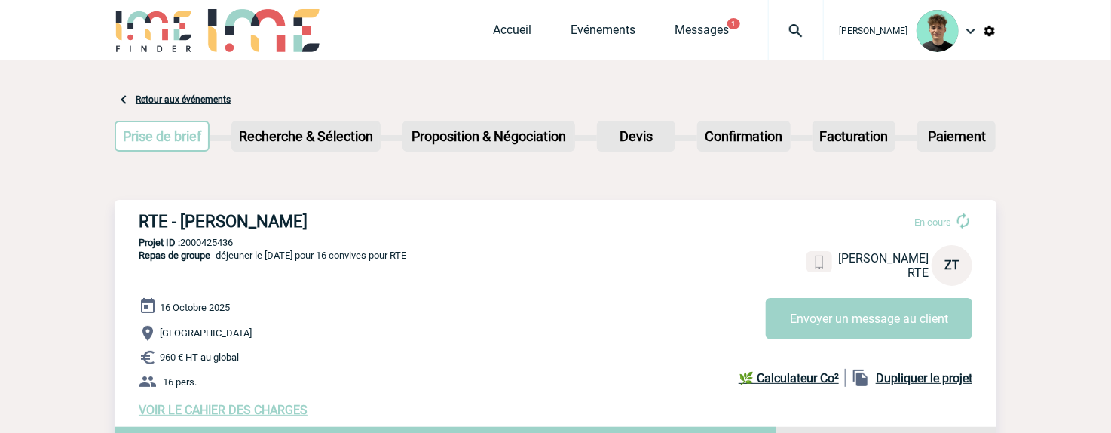
click at [473, 204] on div "RTE - [PERSON_NAME] En cours [PERSON_NAME] RTE ZT Envoyer un message au client …" at bounding box center [556, 314] width 882 height 229
click at [532, 24] on link "Accueil" at bounding box center [512, 33] width 38 height 21
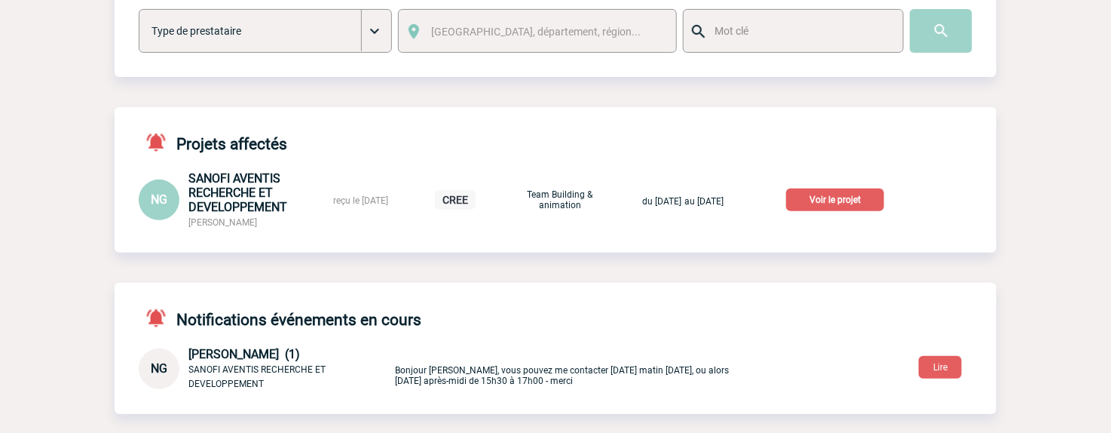
scroll to position [167, 0]
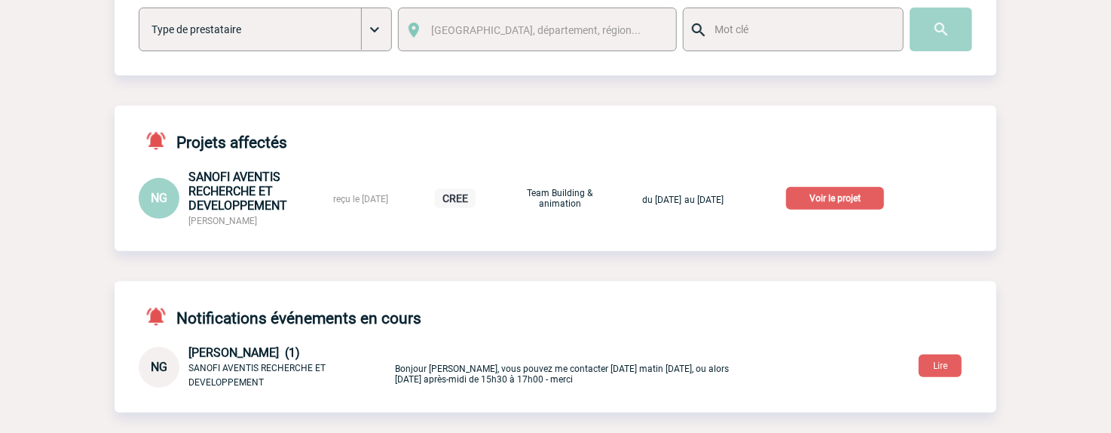
click at [858, 198] on p "Voir le projet" at bounding box center [835, 198] width 98 height 23
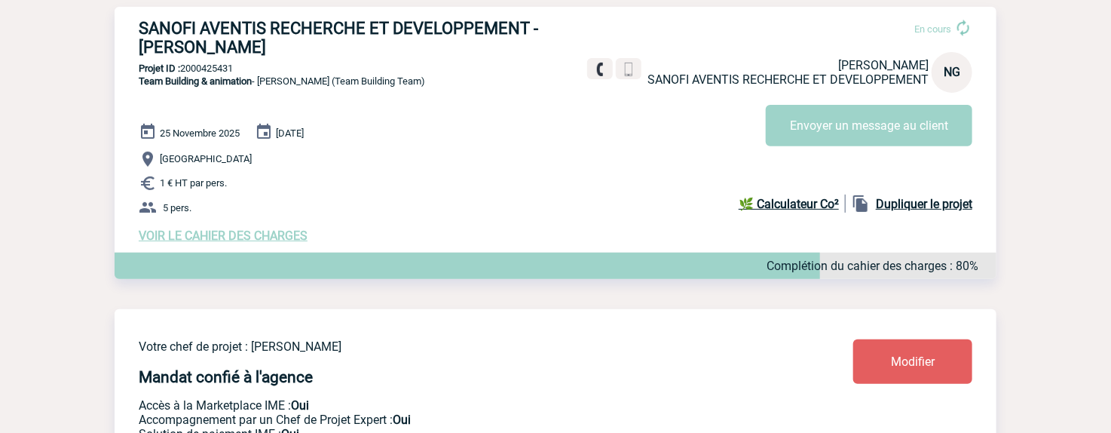
scroll to position [167, 0]
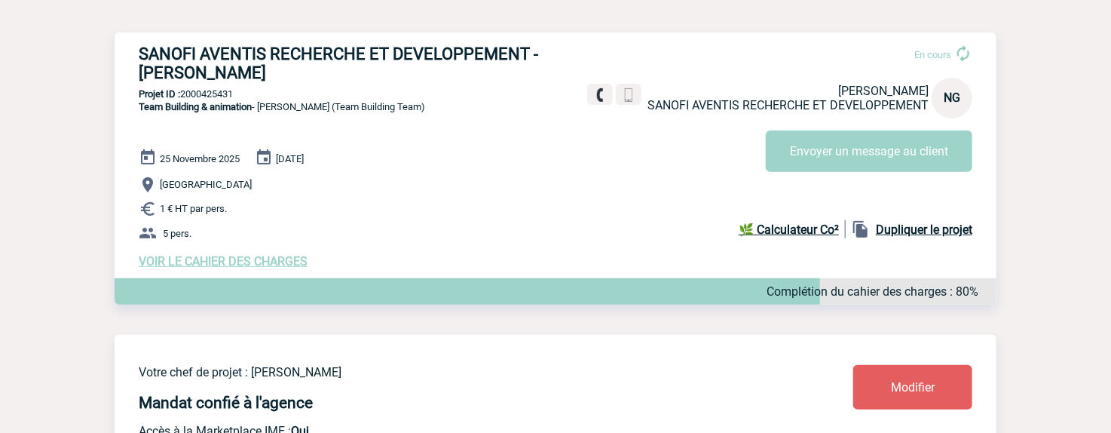
click at [153, 55] on h3 "SANOFI AVENTIS RECHERCHE ET DEVELOPPEMENT - [PERSON_NAME]" at bounding box center [365, 63] width 452 height 38
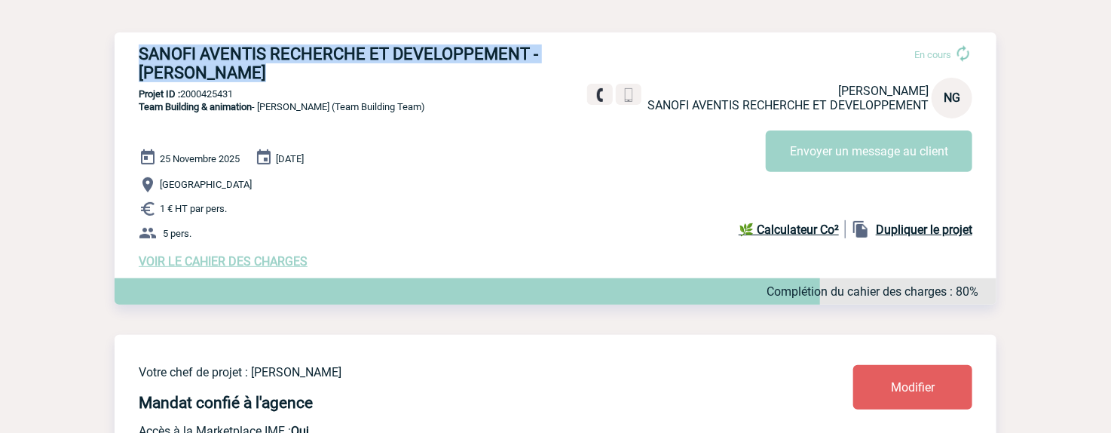
drag, startPoint x: 153, startPoint y: 55, endPoint x: 305, endPoint y: 78, distance: 153.3
click at [305, 78] on h3 "SANOFI AVENTIS RECHERCHE ET DEVELOPPEMENT - [PERSON_NAME]" at bounding box center [365, 63] width 452 height 38
copy div "SANOFI AVENTIS RECHERCHE ET DEVELOPPEMENT - [PERSON_NAME]"
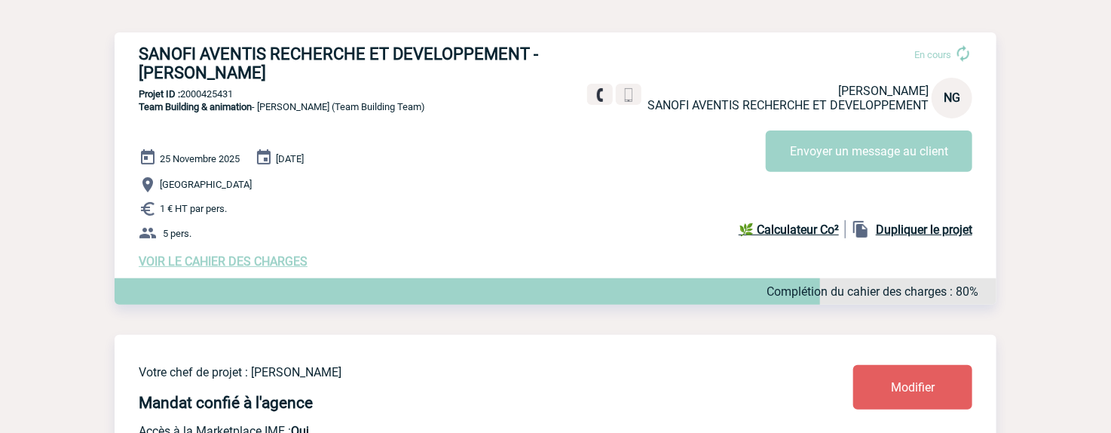
click at [194, 96] on p "Projet ID : 2000425431" at bounding box center [556, 93] width 882 height 11
copy p "2000425431"
click at [378, 228] on p "5 pers." at bounding box center [568, 233] width 858 height 18
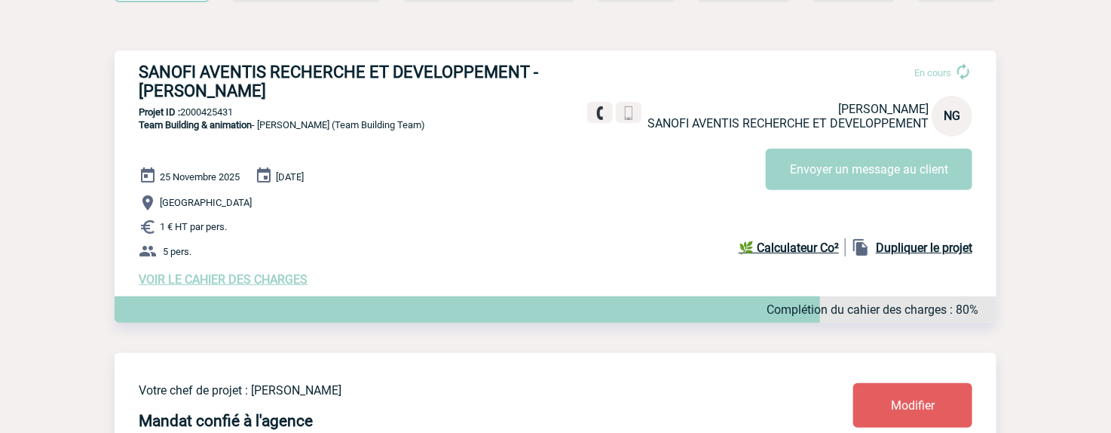
scroll to position [0, 0]
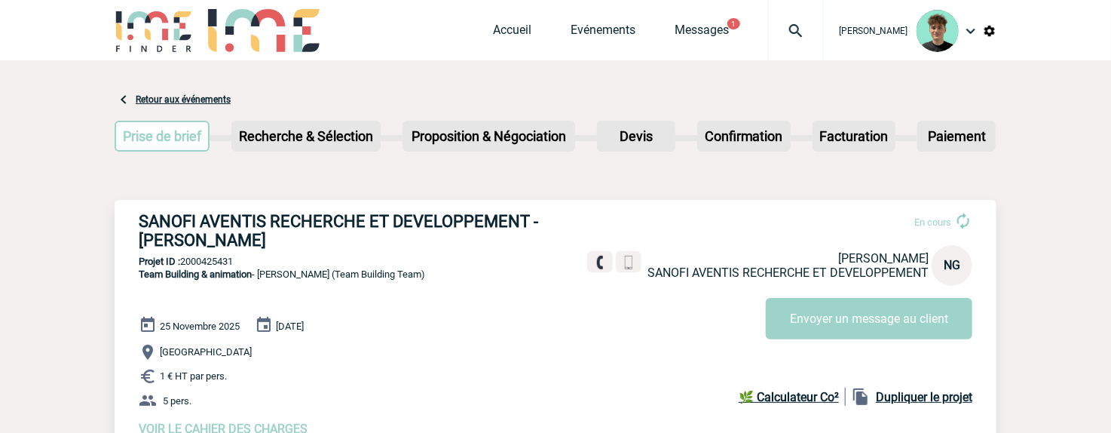
click at [175, 245] on h3 "SANOFI AVENTIS RECHERCHE ET DEVELOPPEMENT - [PERSON_NAME]" at bounding box center [365, 231] width 452 height 38
click at [175, 244] on h3 "SANOFI AVENTIS RECHERCHE ET DEVELOPPEMENT - [PERSON_NAME]" at bounding box center [365, 231] width 452 height 38
copy h3 "Nathalie"
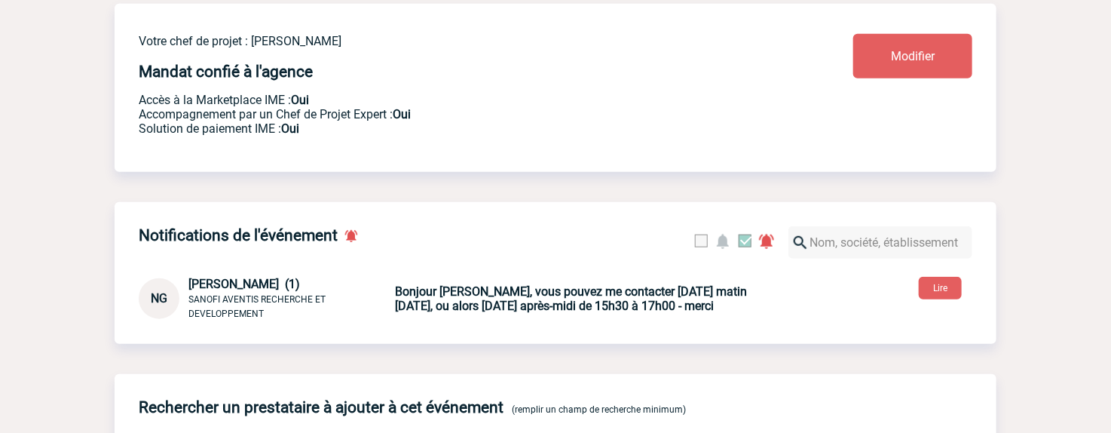
scroll to position [502, 0]
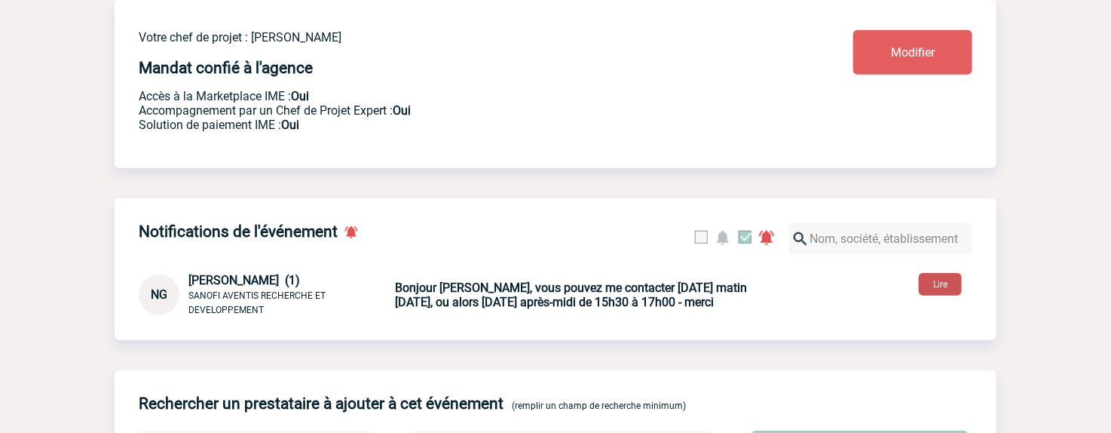
click at [938, 294] on button "Lire" at bounding box center [940, 284] width 43 height 23
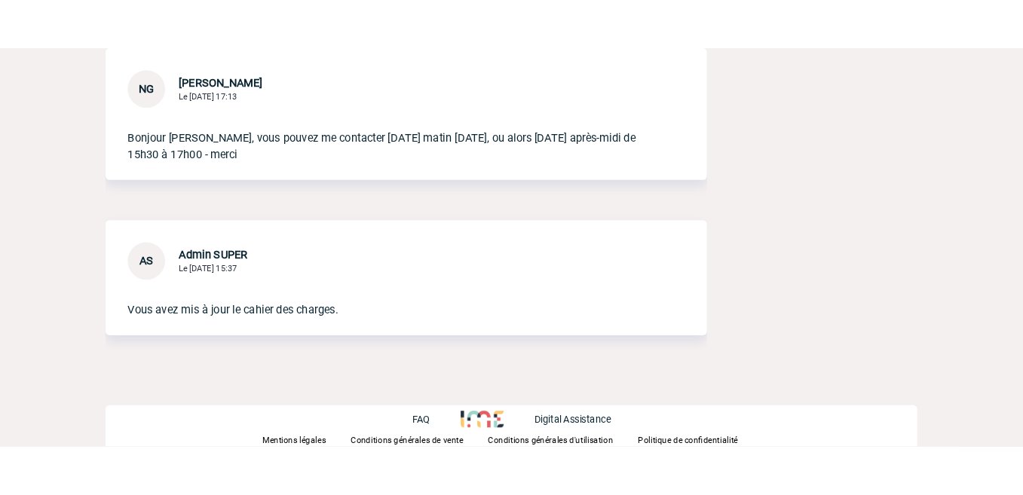
scroll to position [481, 0]
